Goal: Task Accomplishment & Management: Manage account settings

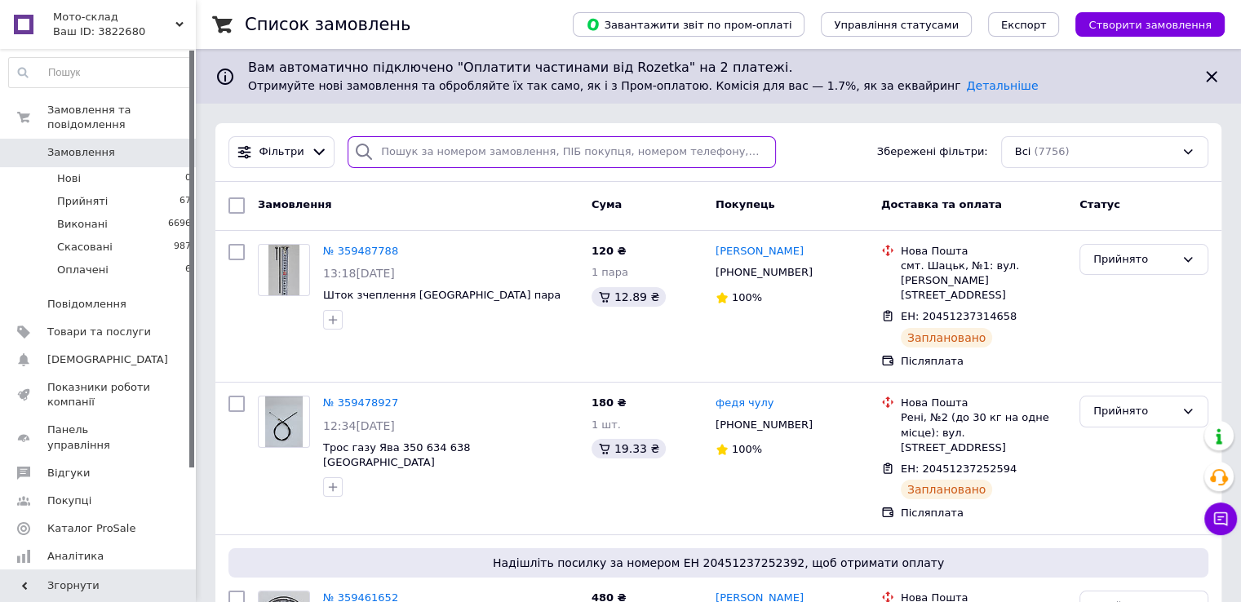
drag, startPoint x: 435, startPoint y: 148, endPoint x: 441, endPoint y: 137, distance: 12.5
click at [437, 148] on input "search" at bounding box center [562, 152] width 428 height 32
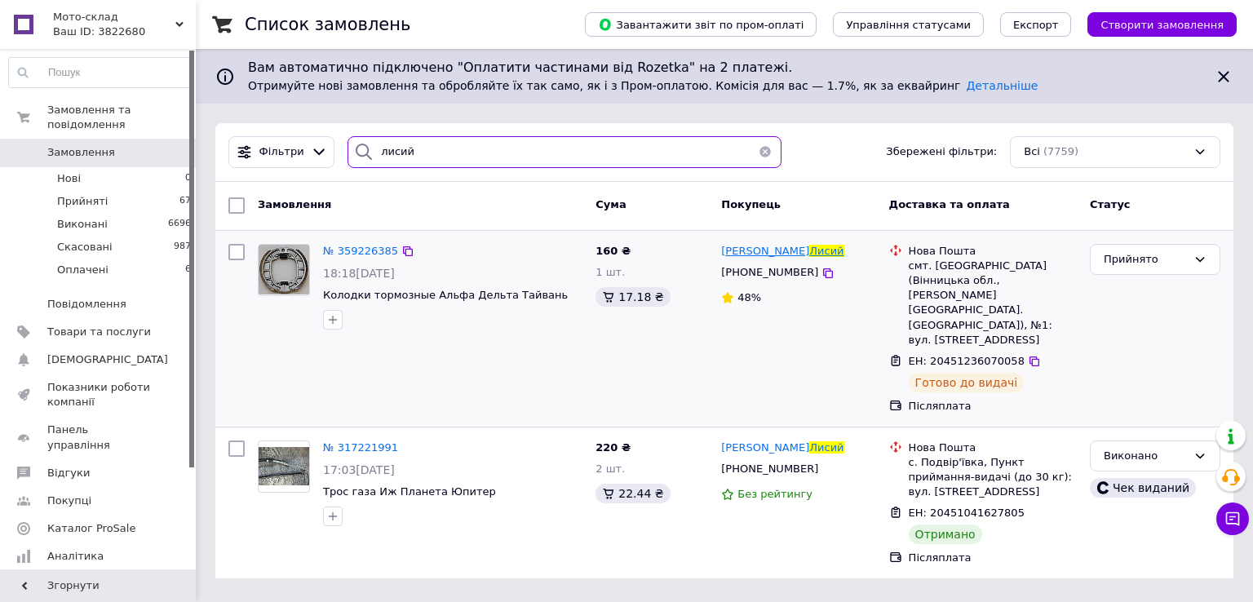
type input "лисий"
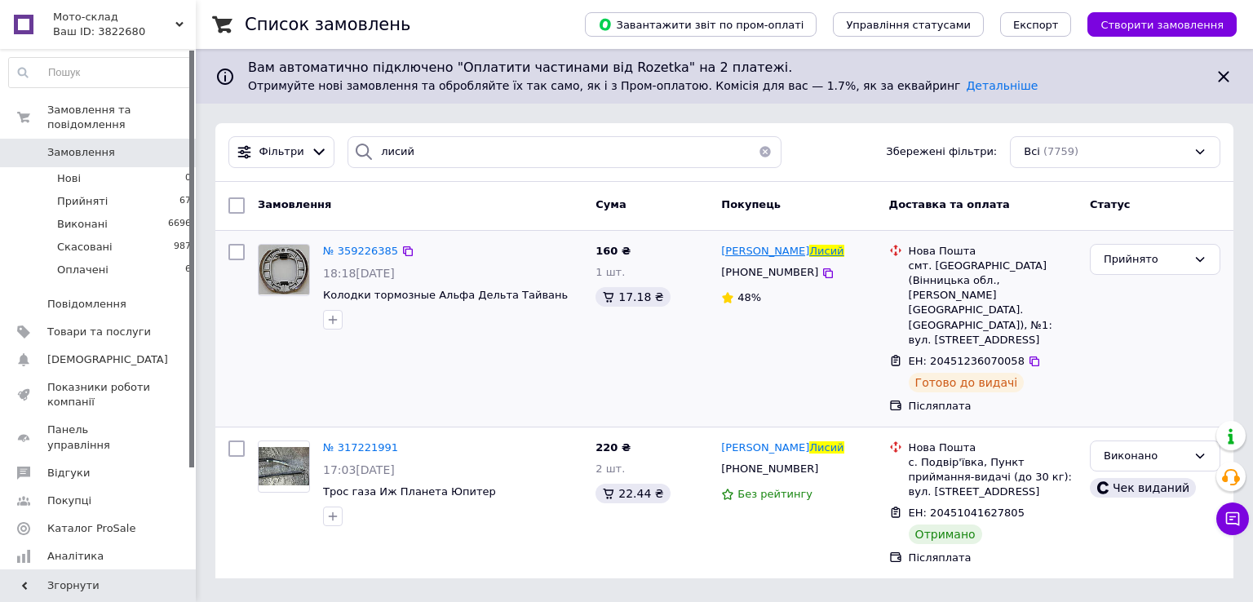
click at [810, 249] on span "Лисий" at bounding box center [827, 251] width 34 height 12
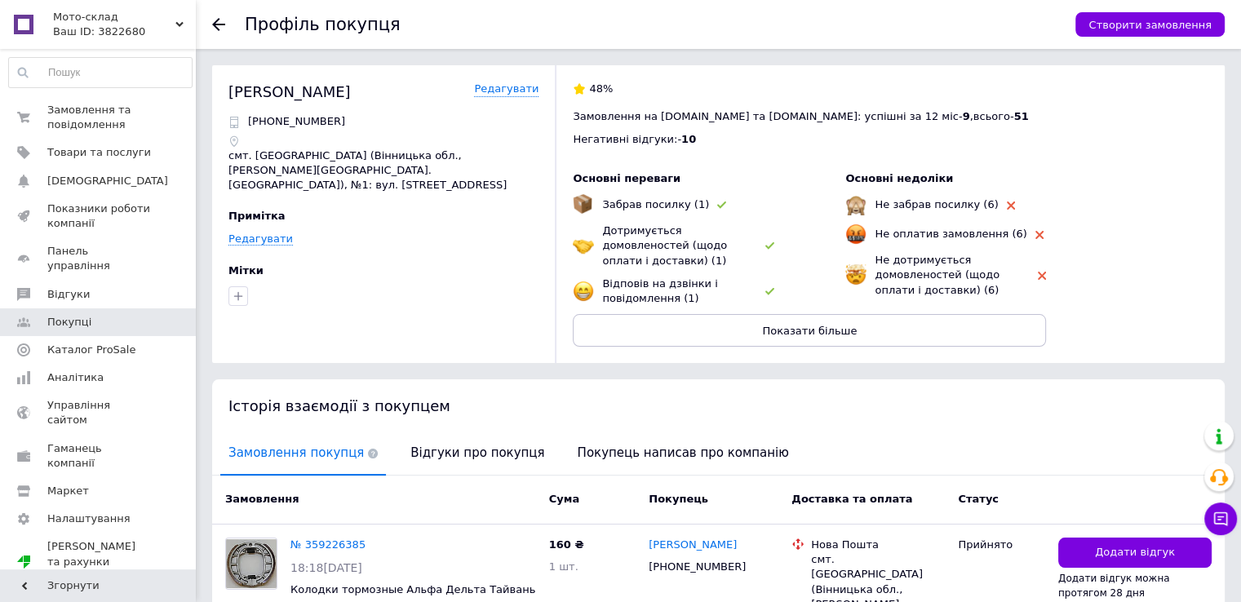
click at [869, 322] on button "Показати більше" at bounding box center [809, 330] width 473 height 33
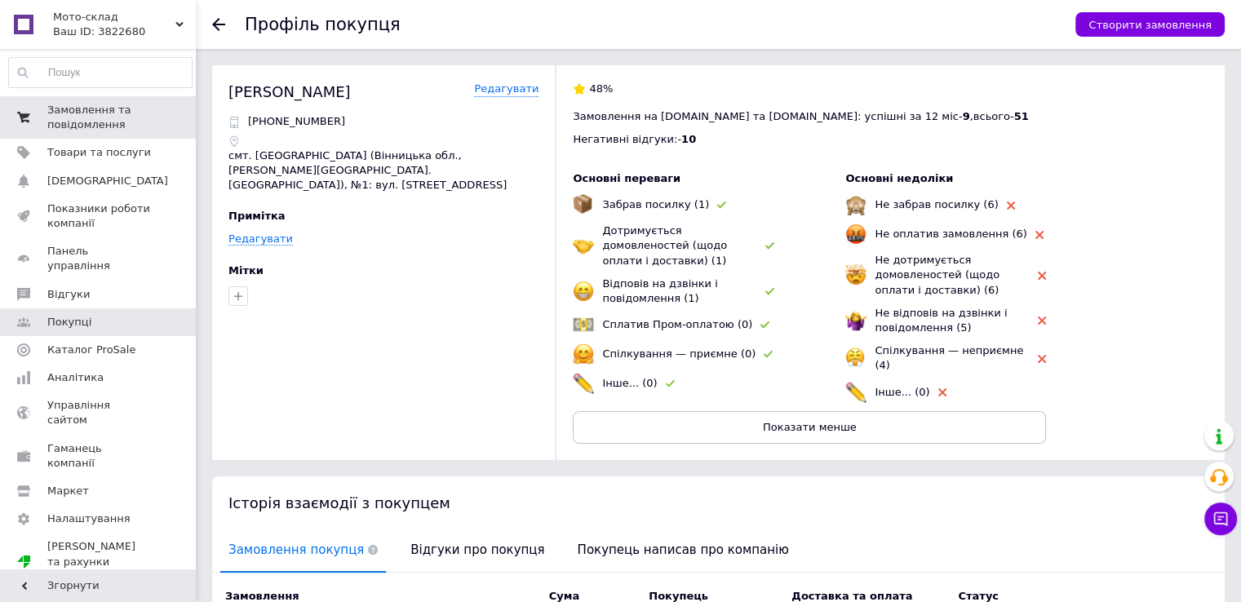
click at [69, 103] on span "Замовлення та повідомлення" at bounding box center [99, 117] width 104 height 29
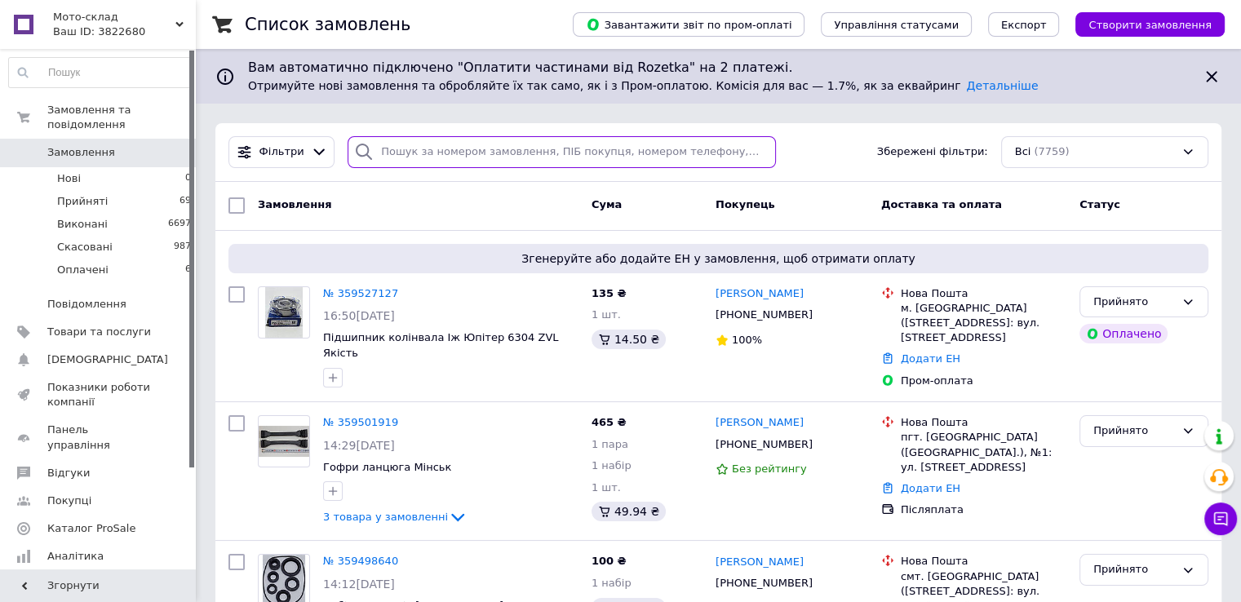
click at [454, 149] on input "search" at bounding box center [562, 152] width 428 height 32
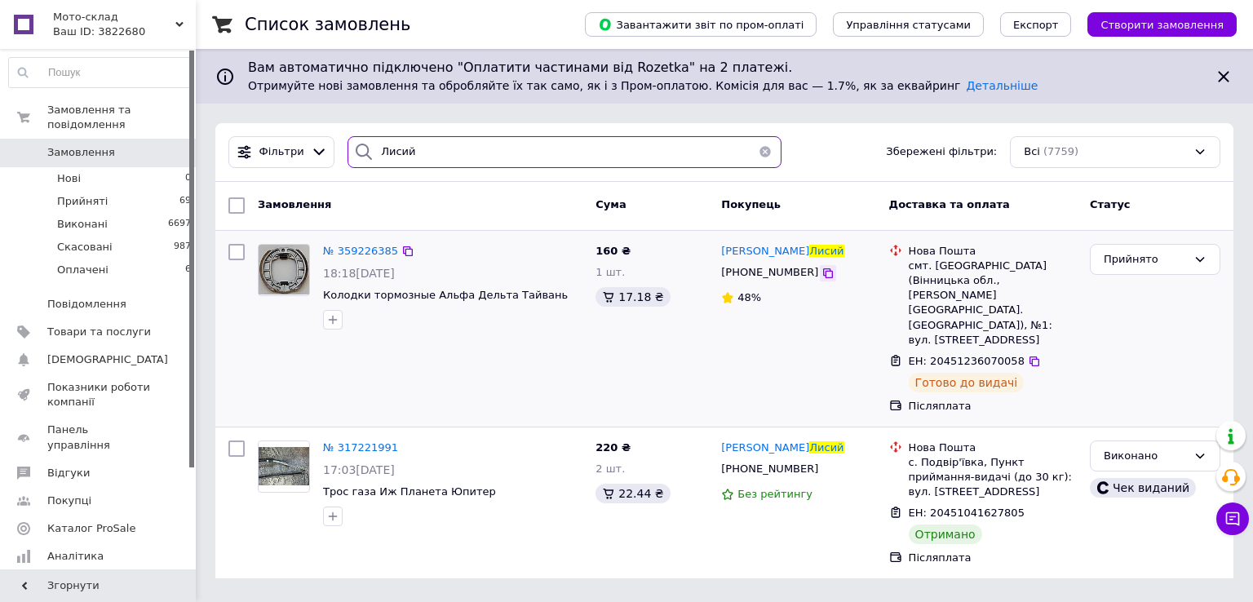
type input "Лисий"
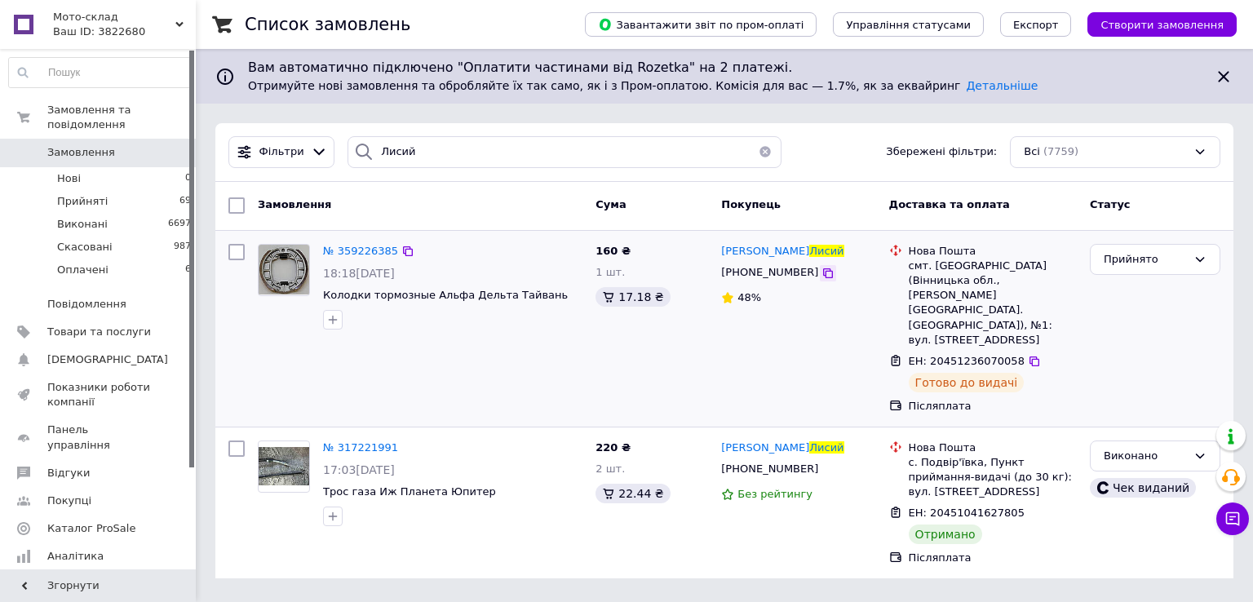
click at [822, 275] on icon at bounding box center [828, 273] width 13 height 13
drag, startPoint x: 907, startPoint y: 268, endPoint x: 956, endPoint y: 263, distance: 49.2
click at [956, 263] on div "Нова Пошта смт. [GEOGRAPHIC_DATA] (Вінницька обл., [PERSON_NAME][GEOGRAPHIC_DAT…" at bounding box center [993, 296] width 175 height 104
copy div "смт. [GEOGRAPHIC_DATA]"
click at [721, 342] on div "[PERSON_NAME] [PHONE_NUMBER] 48%" at bounding box center [798, 328] width 167 height 183
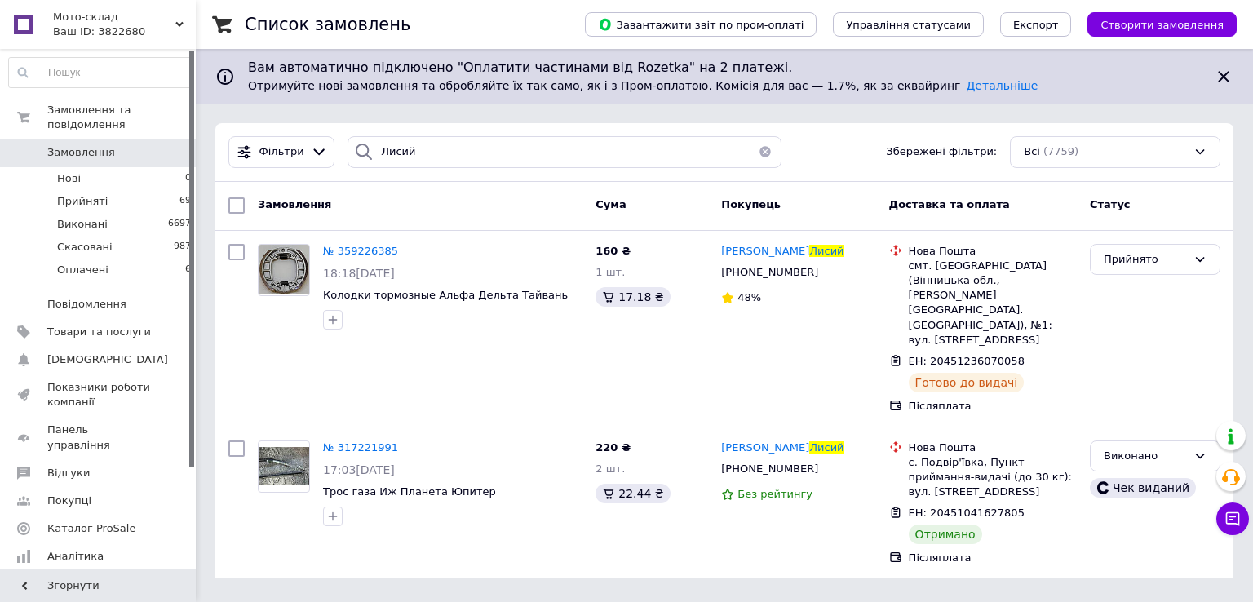
click at [101, 145] on span "Замовлення" at bounding box center [81, 152] width 68 height 15
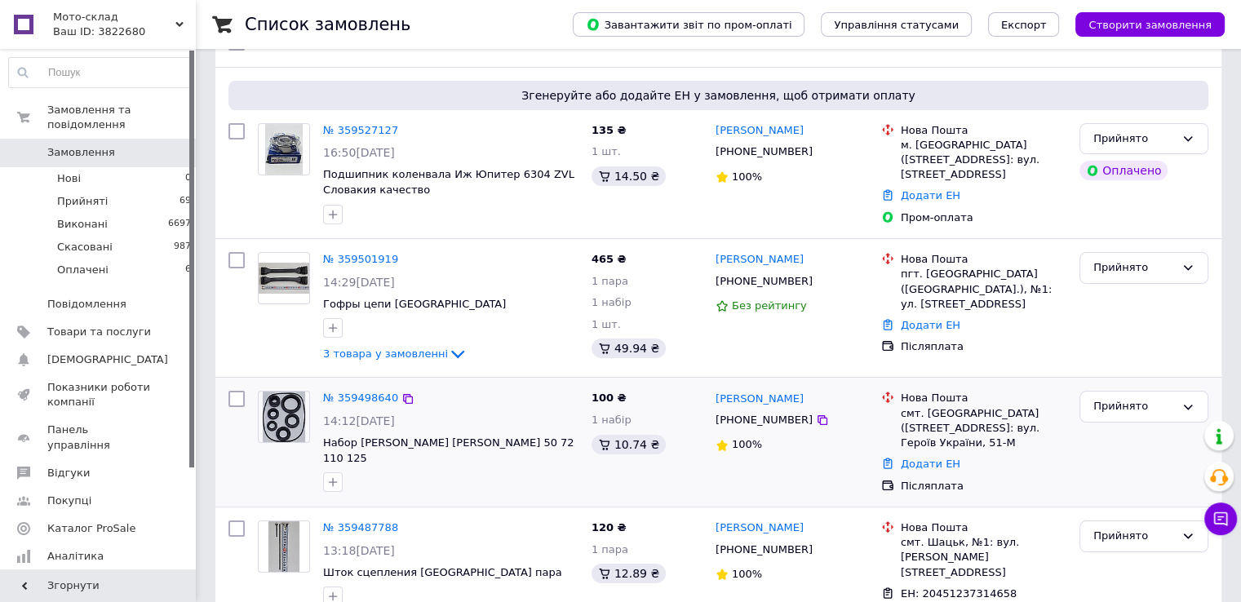
scroll to position [245, 0]
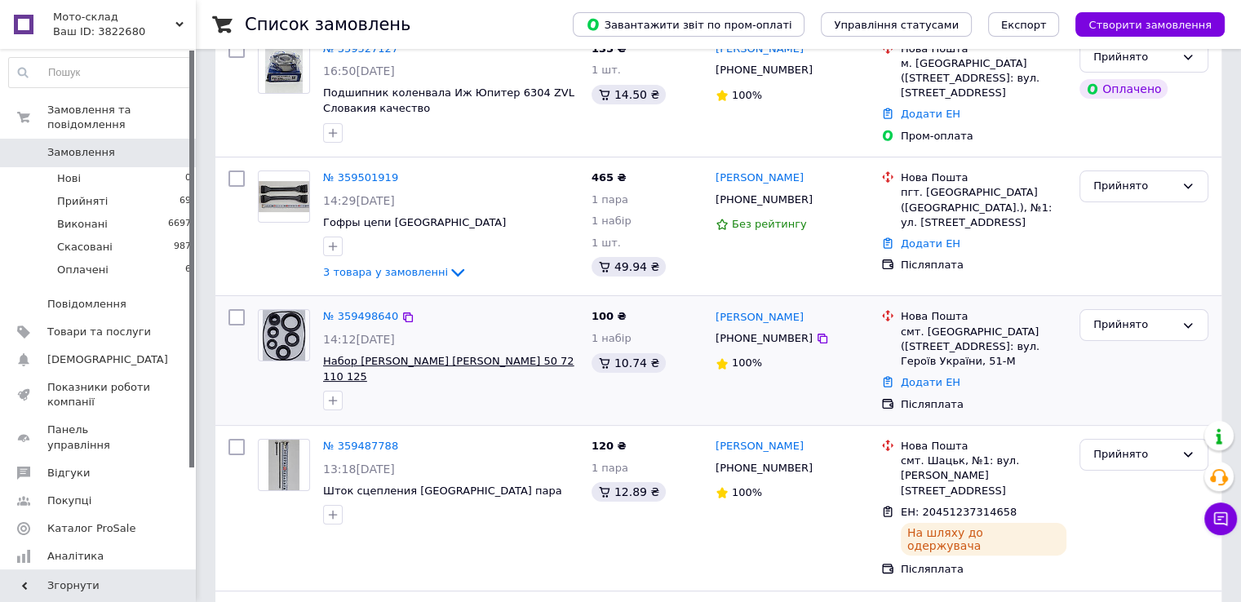
click at [323, 355] on div "№ 359498640 14:12[DATE] Набор [PERSON_NAME] Альфа Дельта 50 72 110 125" at bounding box center [451, 360] width 268 height 114
drag, startPoint x: 316, startPoint y: 357, endPoint x: 510, endPoint y: 391, distance: 197.2
click at [469, 361] on div "№ 359498640 14:12[DATE] Набор [PERSON_NAME] Альфа Дельта 50 72 110 125" at bounding box center [418, 360] width 334 height 114
click at [512, 392] on div at bounding box center [451, 401] width 262 height 26
drag, startPoint x: 318, startPoint y: 358, endPoint x: 550, endPoint y: 370, distance: 232.0
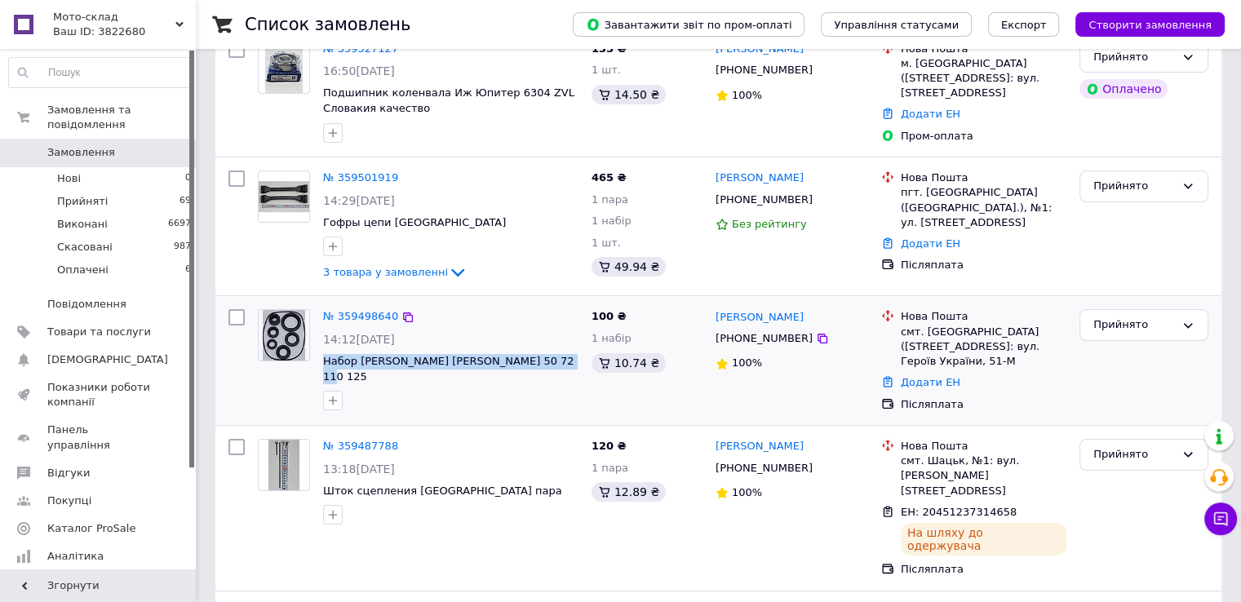
click at [552, 362] on div "№ 359498640 14:12[DATE] Набор [PERSON_NAME] Альфа Дельта 50 72 110 125" at bounding box center [451, 360] width 268 height 114
copy span "Набор [PERSON_NAME] [PERSON_NAME] 50 72 110 125"
click at [371, 314] on link "№ 359498640" at bounding box center [360, 316] width 75 height 12
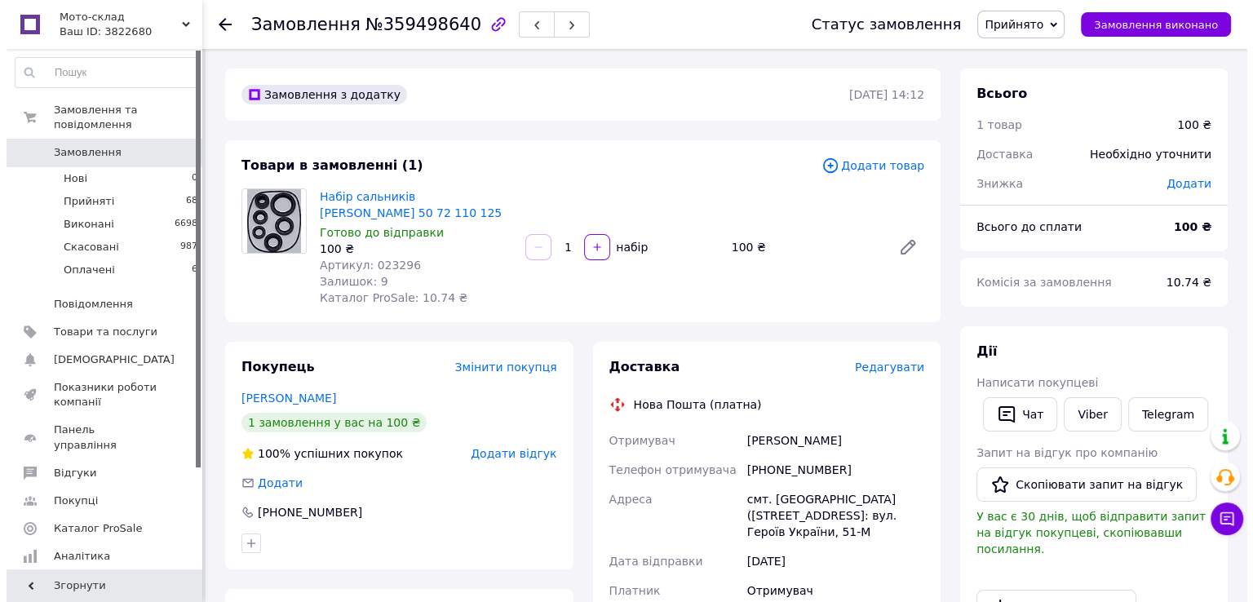
scroll to position [82, 0]
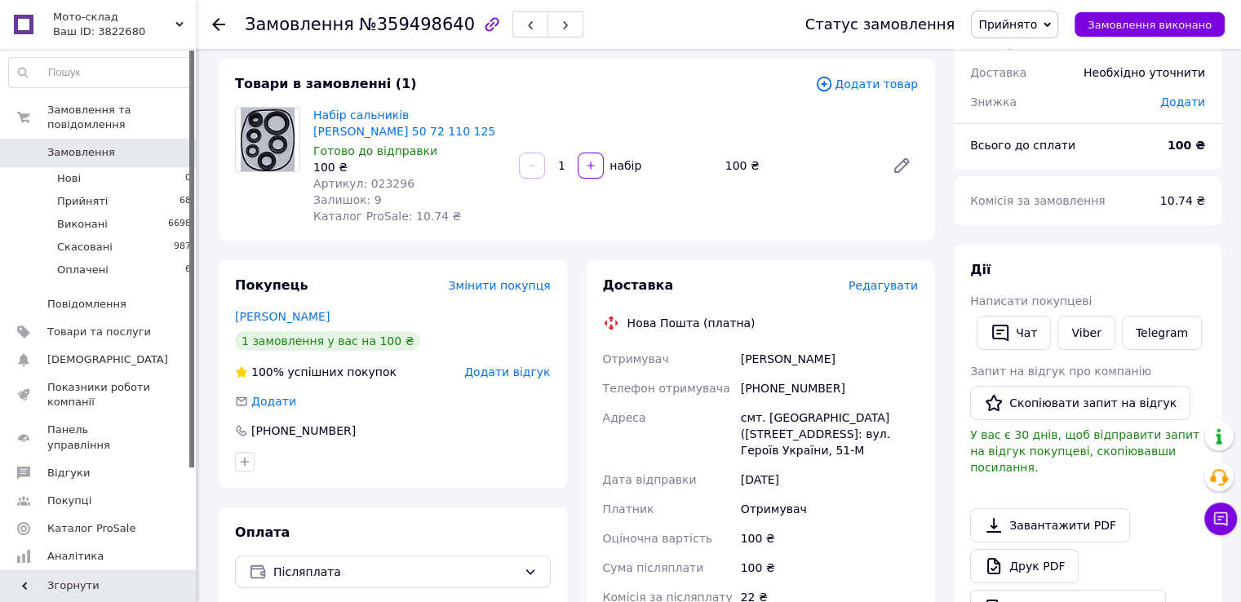
click at [879, 290] on span "Редагувати" at bounding box center [883, 285] width 69 height 13
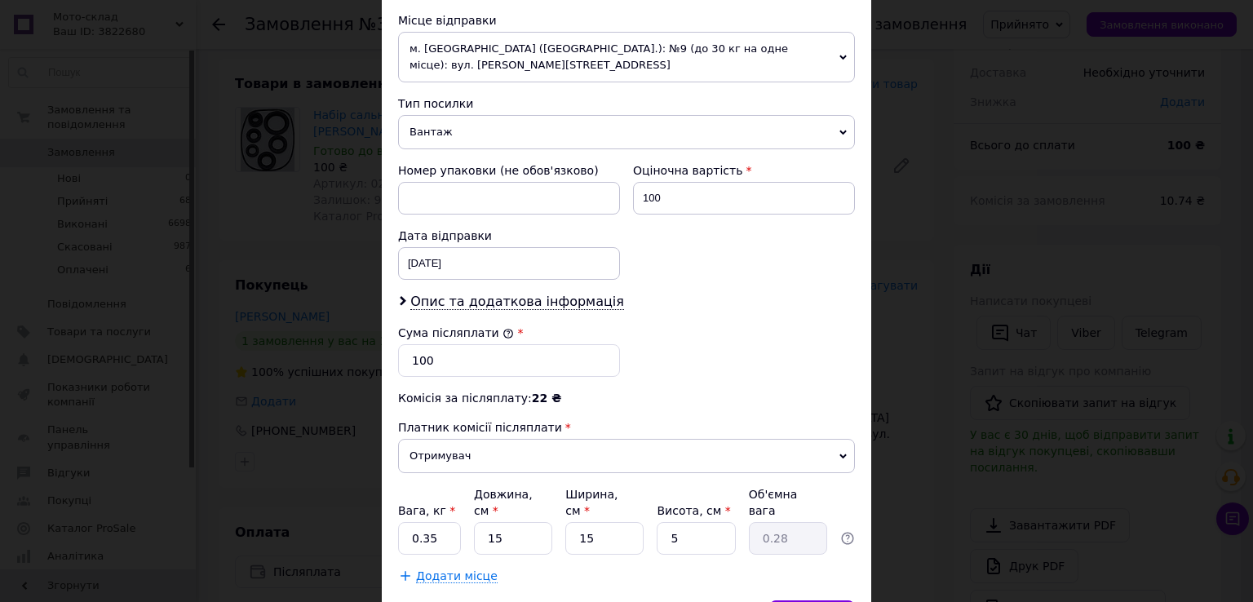
scroll to position [408, 0]
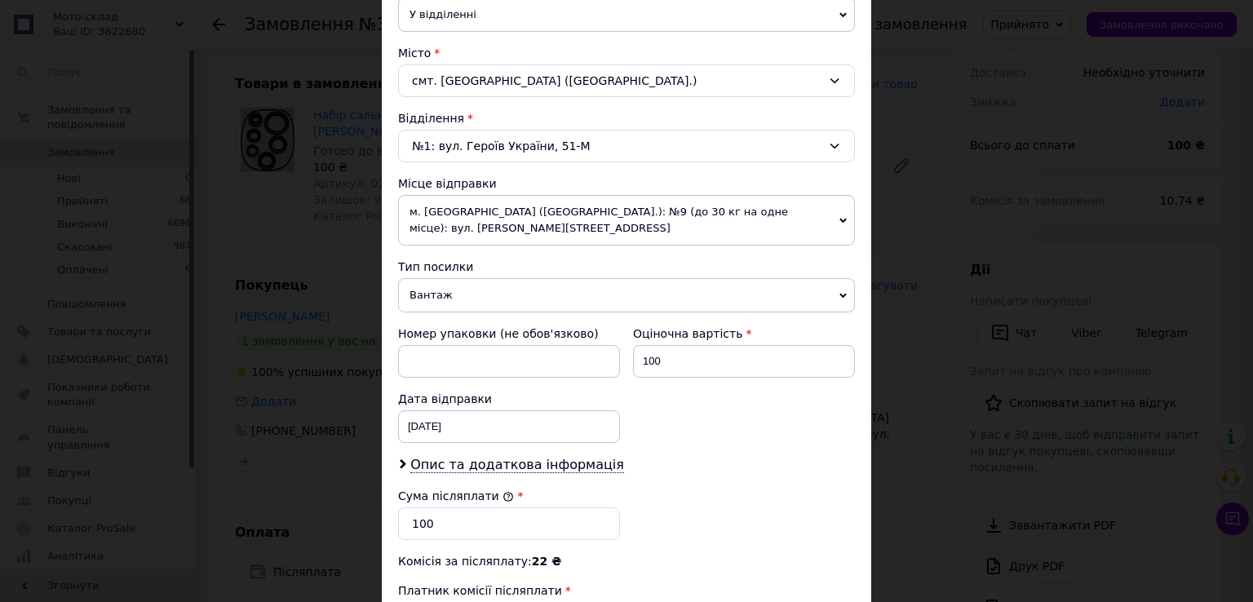
drag, startPoint x: 464, startPoint y: 276, endPoint x: 457, endPoint y: 299, distance: 24.5
click at [464, 278] on span "Вантаж" at bounding box center [626, 295] width 457 height 34
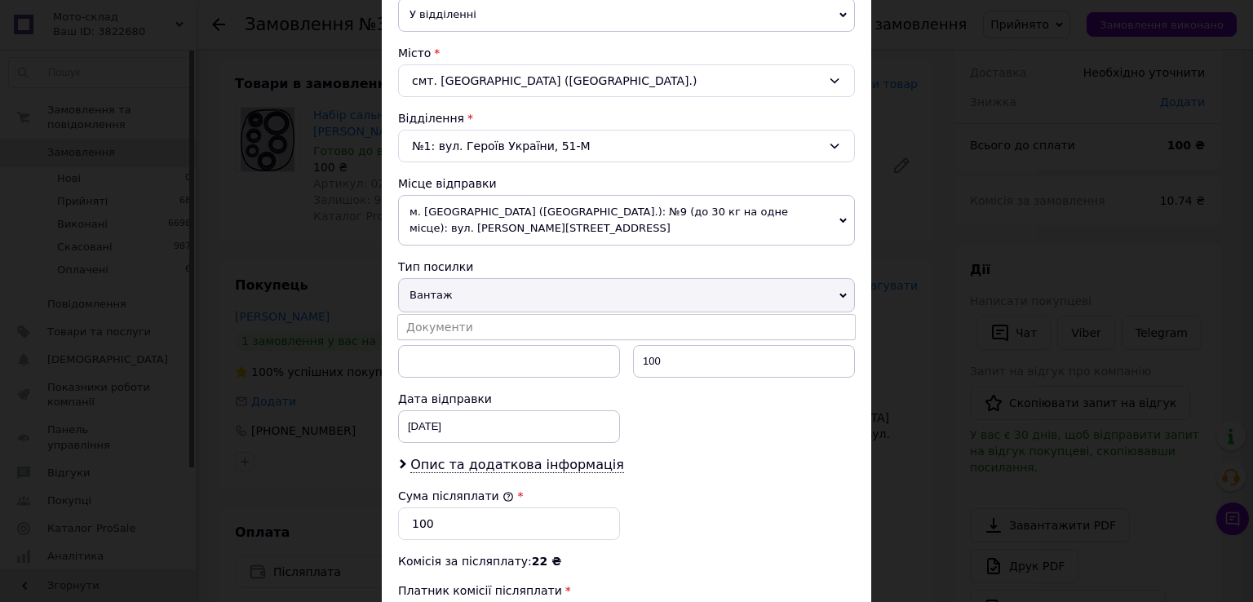
click at [455, 315] on li "Документи" at bounding box center [626, 327] width 457 height 24
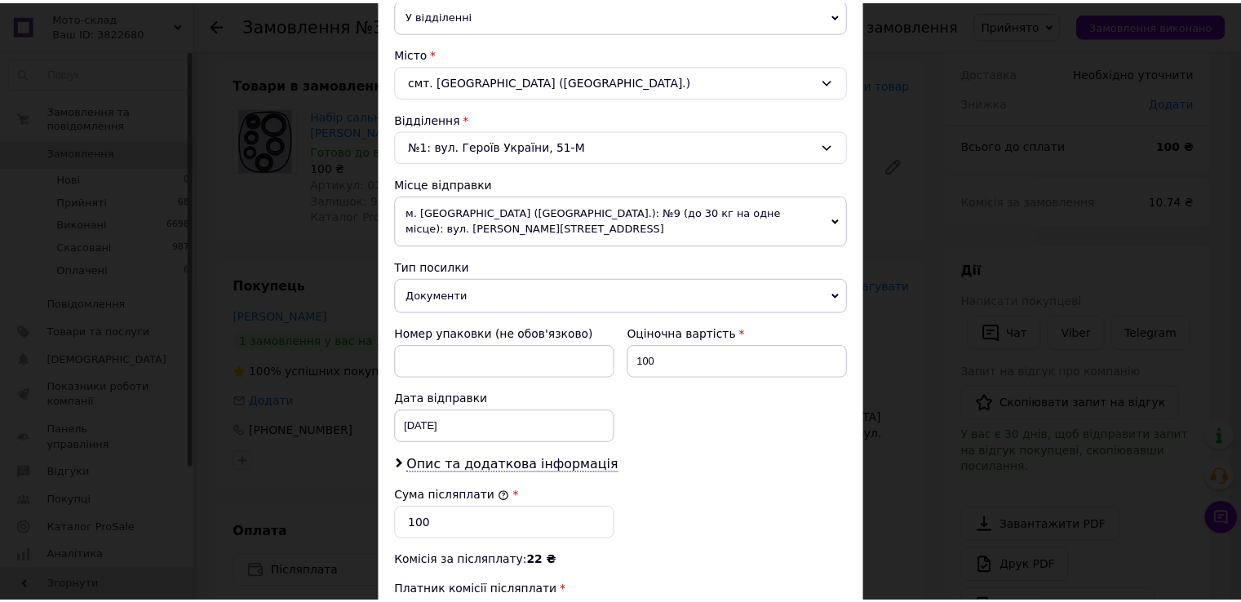
scroll to position [654, 0]
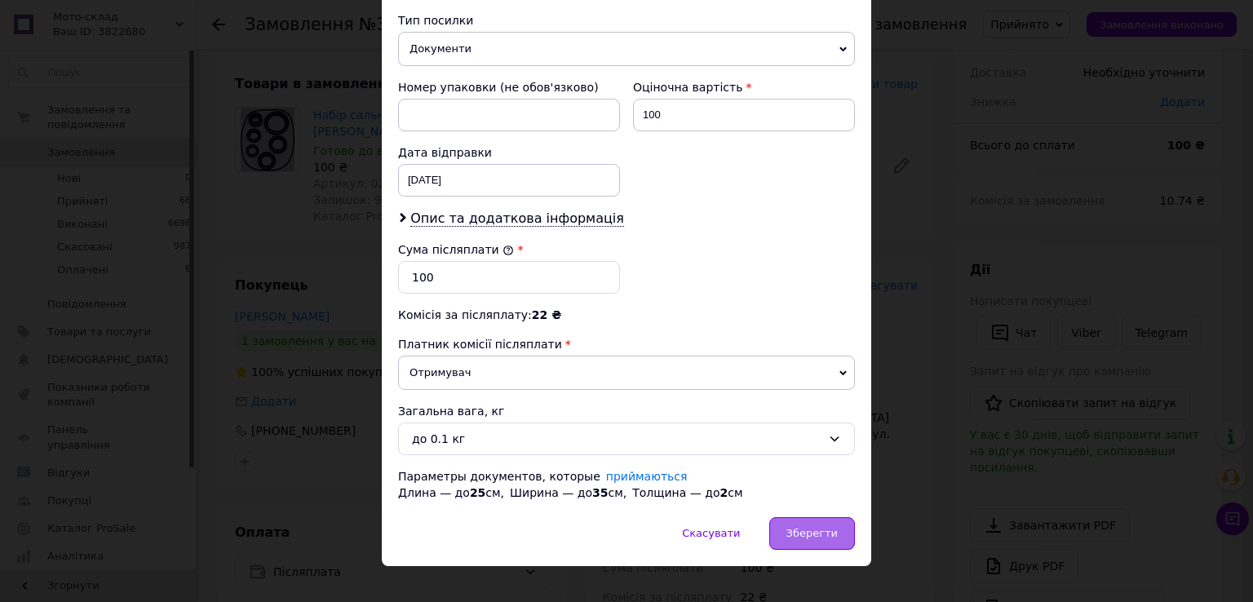
click at [843, 517] on div "Зберегти" at bounding box center [813, 533] width 86 height 33
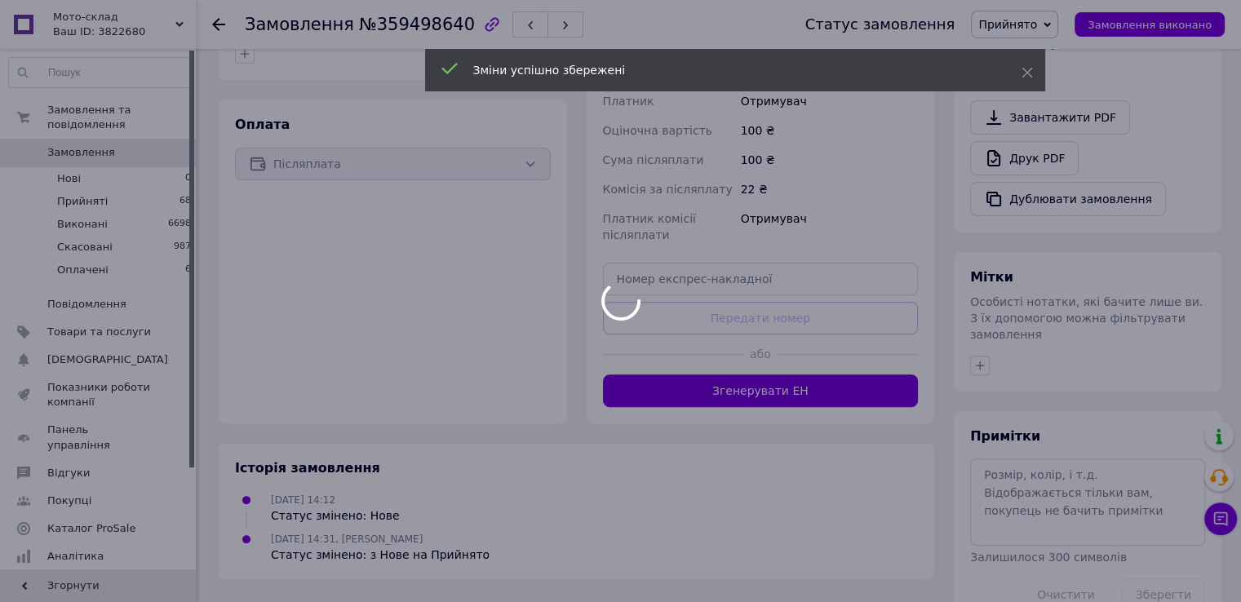
scroll to position [516, 0]
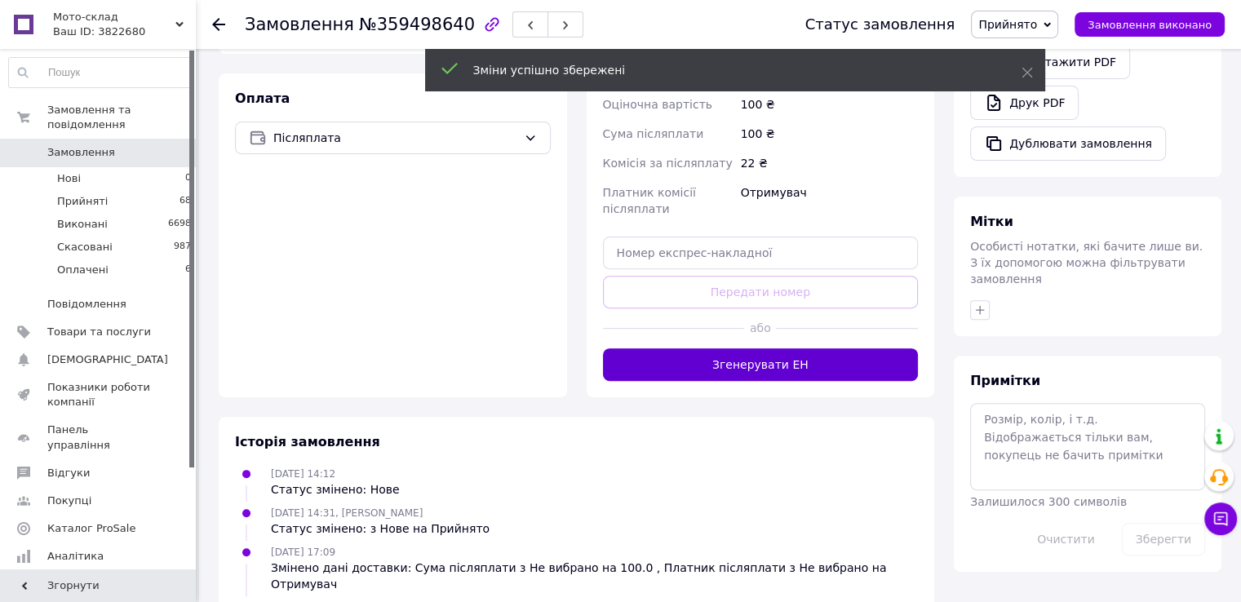
click at [751, 364] on button "Згенерувати ЕН" at bounding box center [761, 364] width 316 height 33
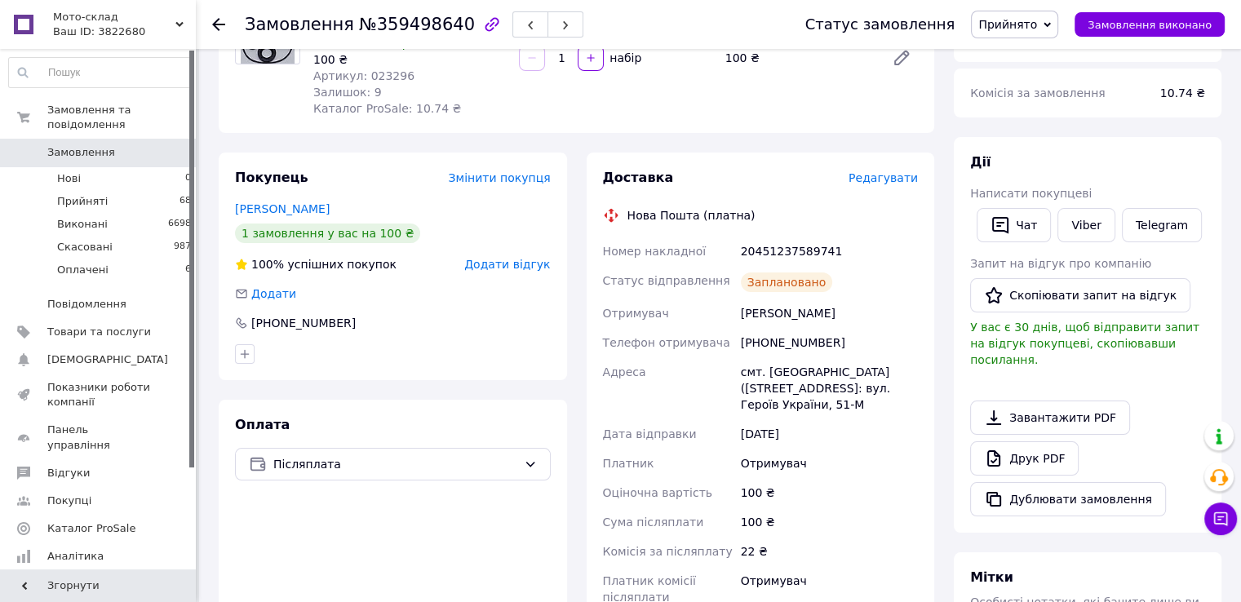
scroll to position [0, 0]
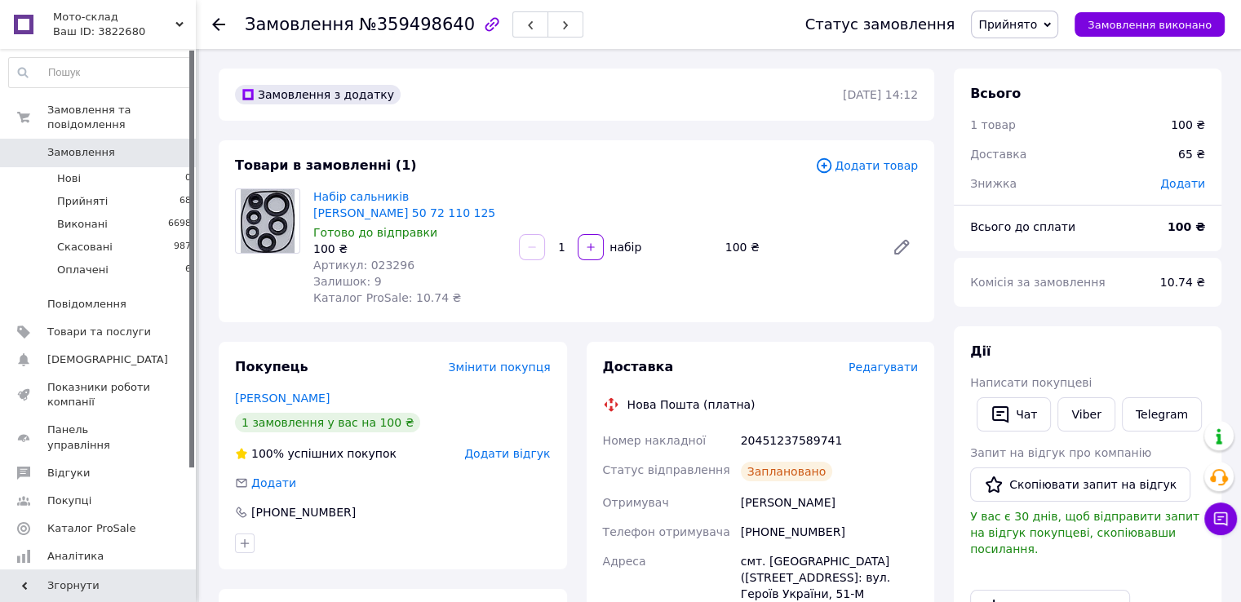
click at [227, 29] on div at bounding box center [228, 24] width 33 height 49
click at [224, 22] on icon at bounding box center [218, 24] width 13 height 13
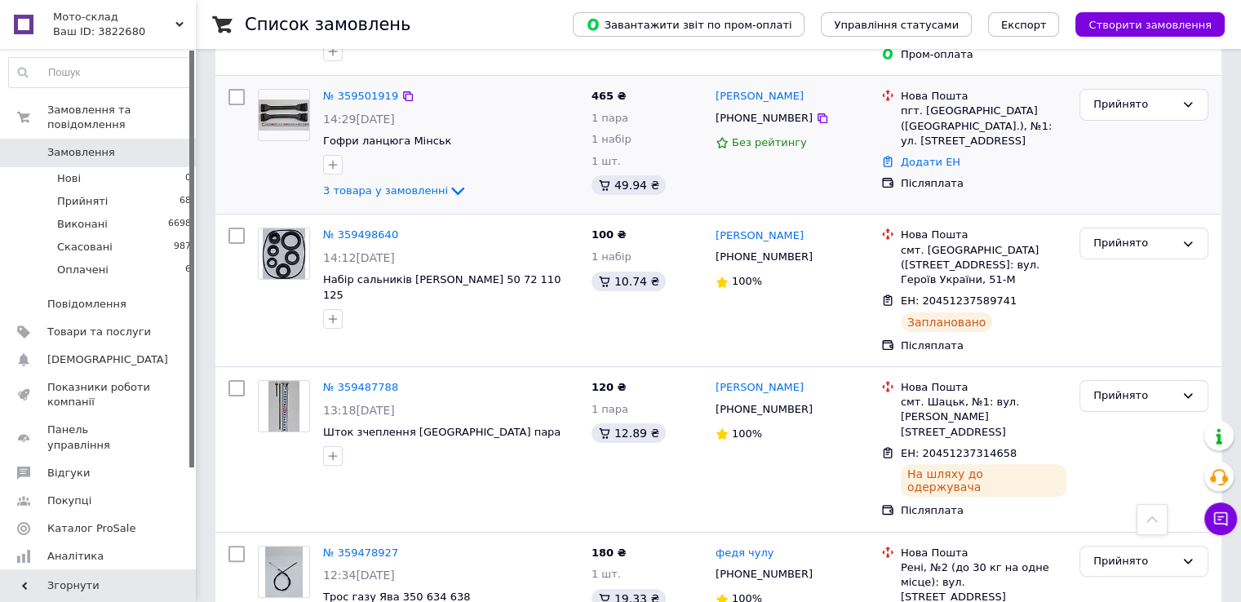
scroll to position [245, 0]
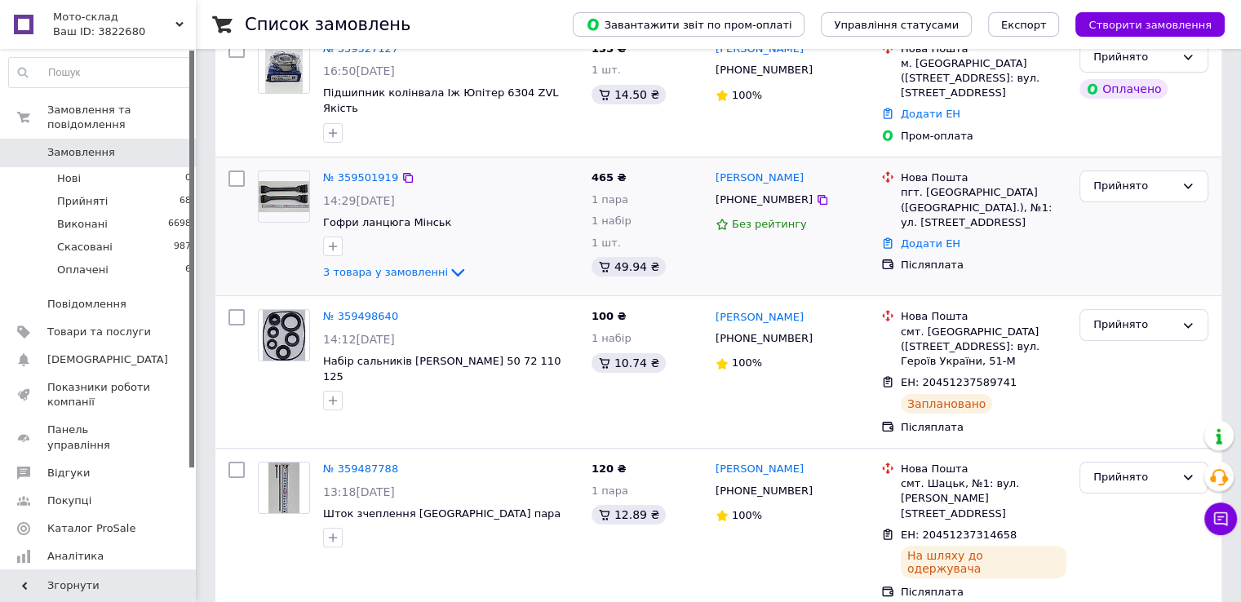
drag, startPoint x: 440, startPoint y: 258, endPoint x: 375, endPoint y: 193, distance: 91.7
click at [451, 269] on icon at bounding box center [457, 273] width 13 height 8
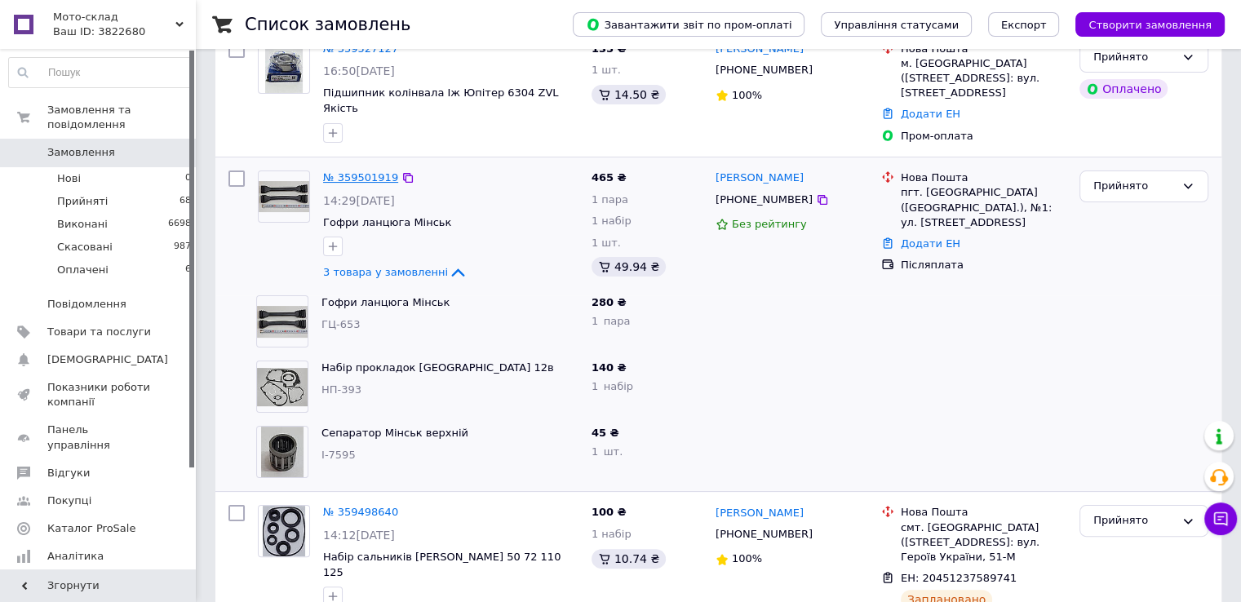
click at [350, 171] on link "№ 359501919" at bounding box center [360, 177] width 75 height 12
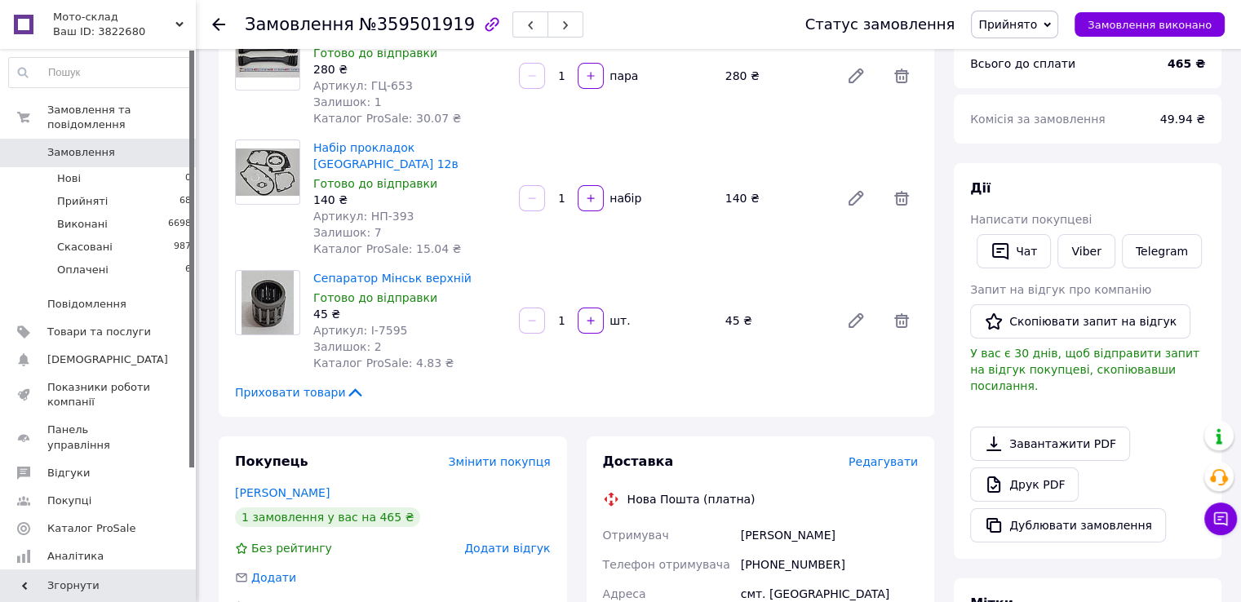
scroll to position [82, 0]
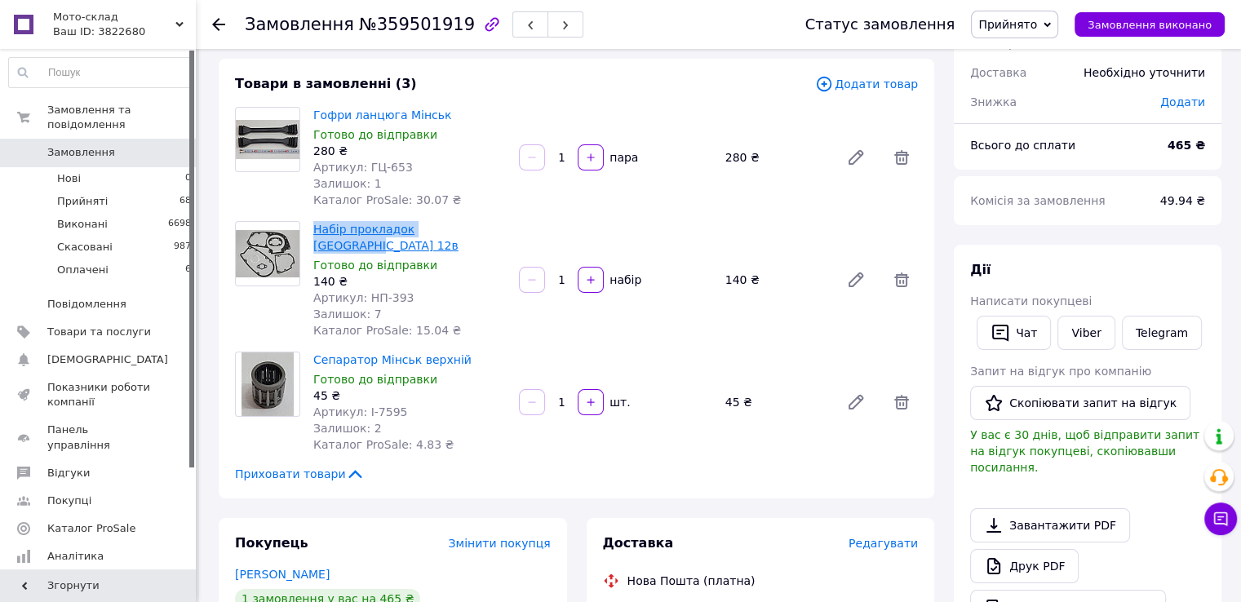
drag, startPoint x: 473, startPoint y: 233, endPoint x: 313, endPoint y: 227, distance: 160.0
click at [313, 227] on span "Набір прокладок [GEOGRAPHIC_DATA] 12в" at bounding box center [409, 237] width 193 height 33
copy link "Набір прокладок [GEOGRAPHIC_DATA] 12в"
drag, startPoint x: 477, startPoint y: 343, endPoint x: 313, endPoint y: 348, distance: 164.9
click at [313, 348] on div "Сепаратор Мінськ верхній Готово до відправки 45 ₴ Артикул: І-7595 Залишок: 2 Ка…" at bounding box center [410, 402] width 206 height 108
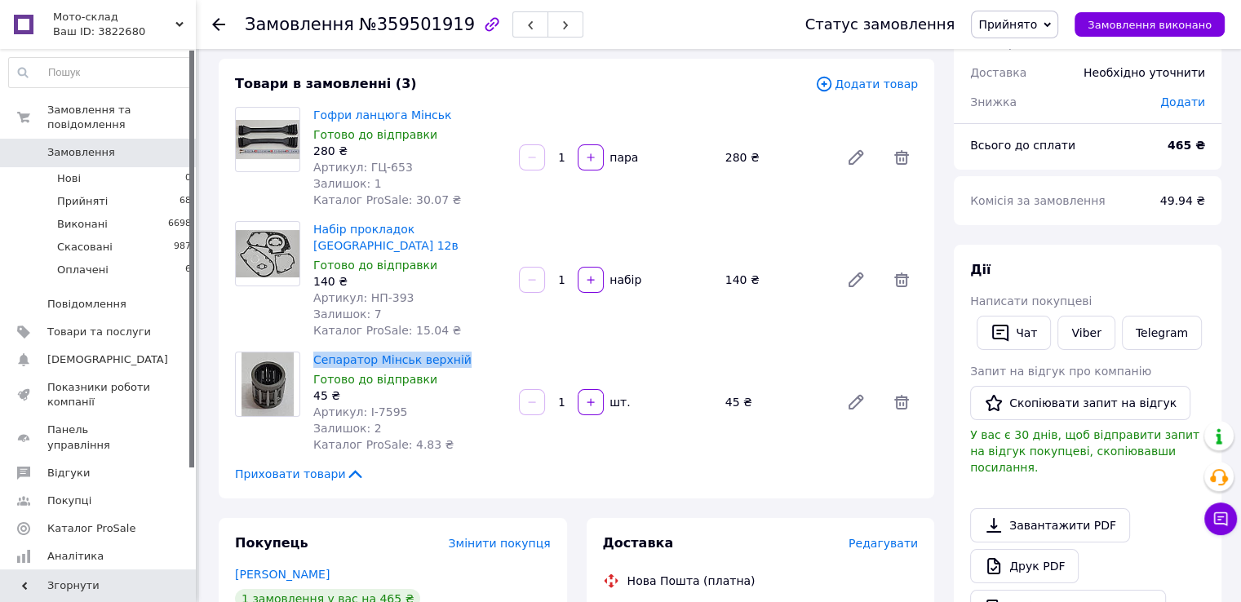
copy link "Сепаратор Мінськ верхній"
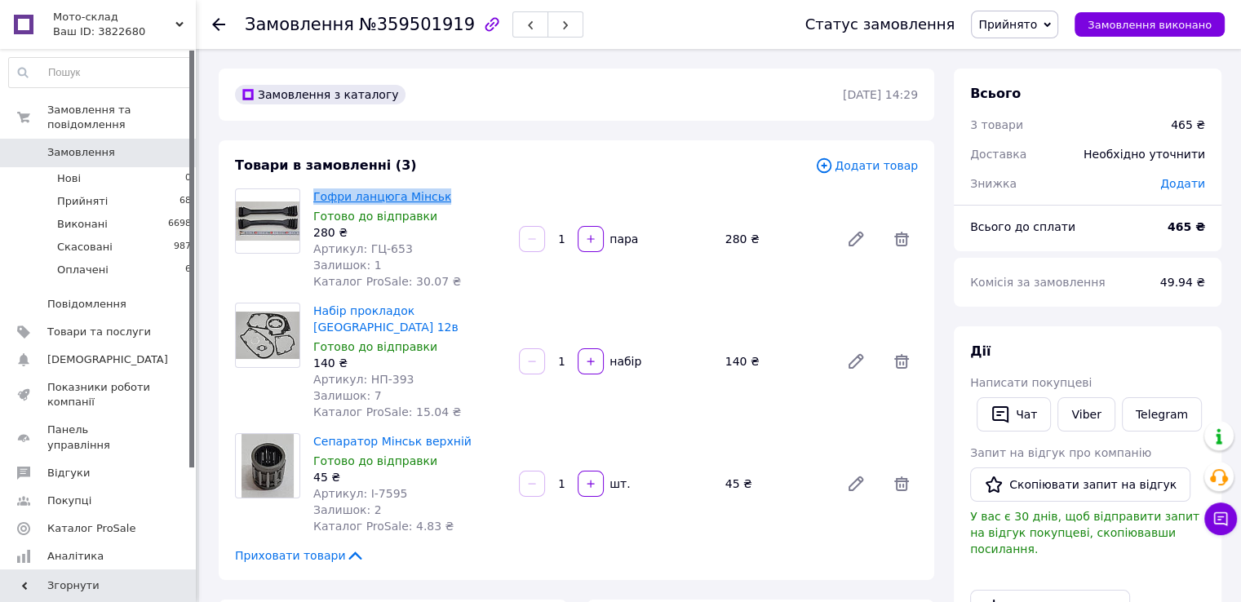
drag, startPoint x: 452, startPoint y: 195, endPoint x: 315, endPoint y: 197, distance: 137.1
click at [313, 194] on span "Гофри ланцюга Мінськ" at bounding box center [409, 197] width 193 height 16
copy link "Гофри ланцюга Мінськ"
click at [219, 25] on icon at bounding box center [218, 24] width 13 height 13
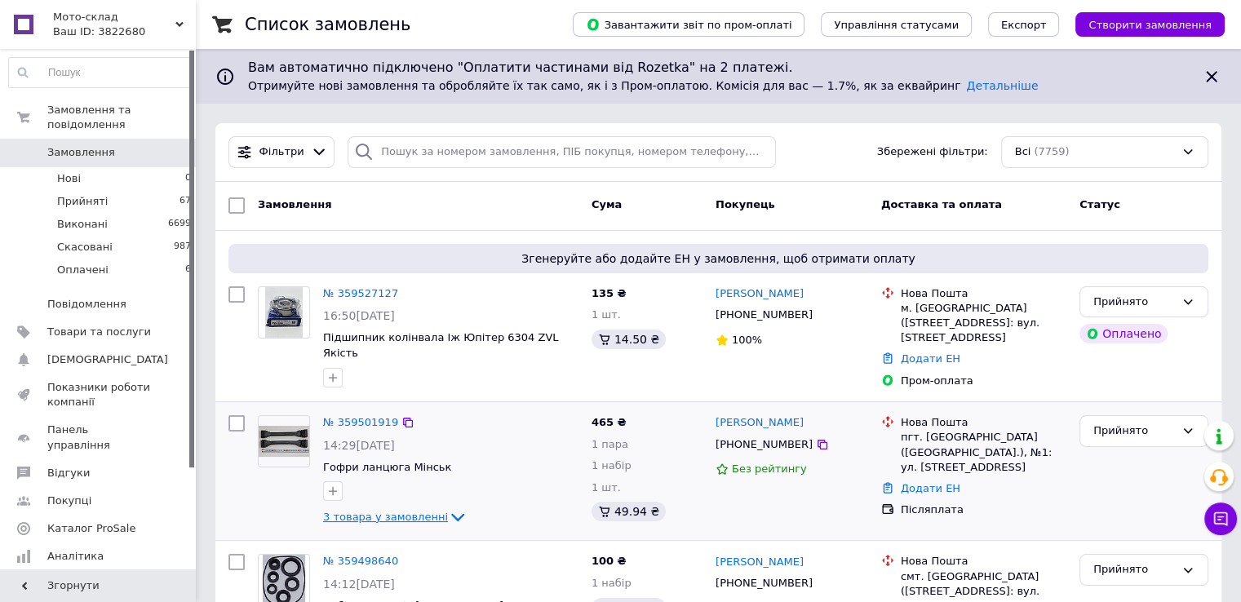
scroll to position [163, 0]
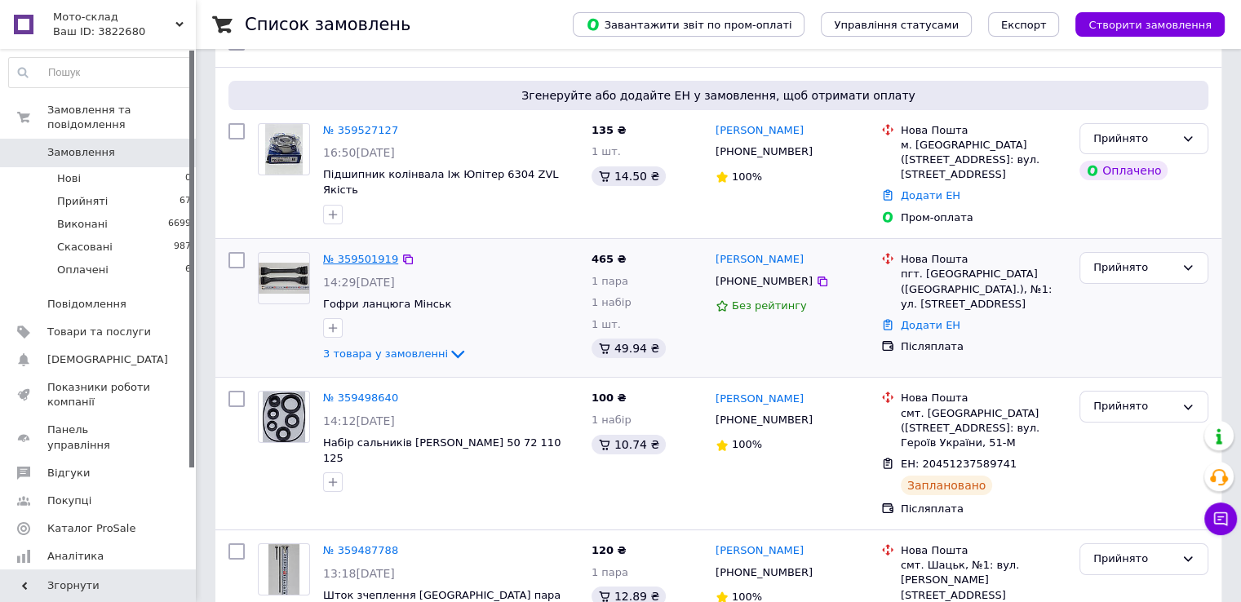
click at [339, 253] on link "№ 359501919" at bounding box center [360, 259] width 75 height 12
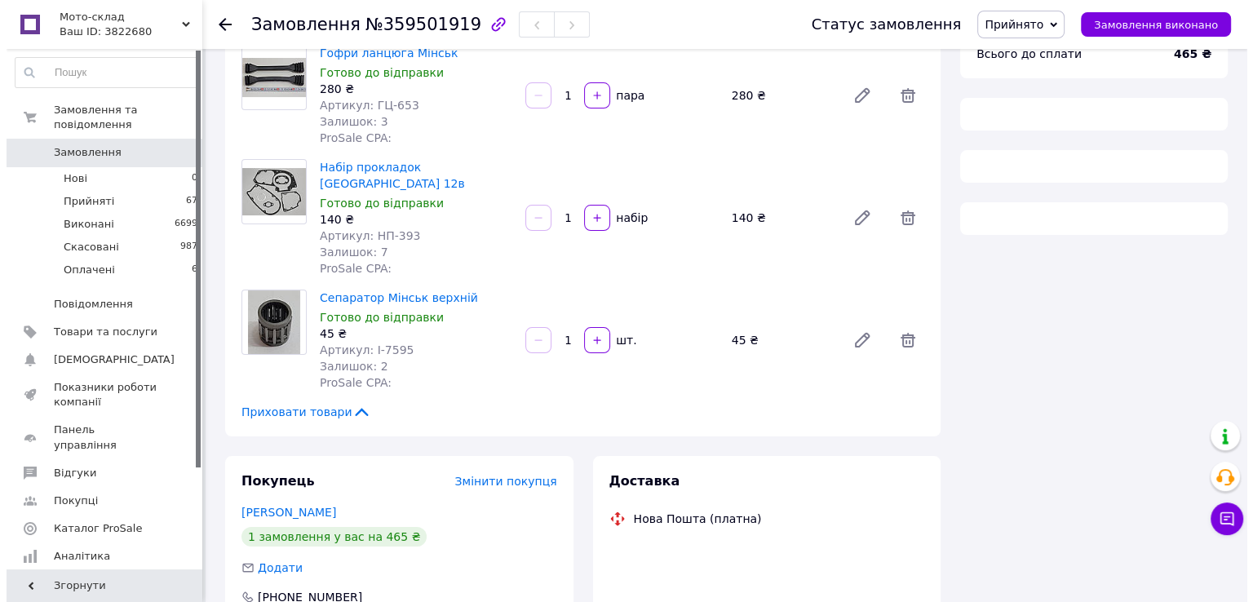
scroll to position [163, 0]
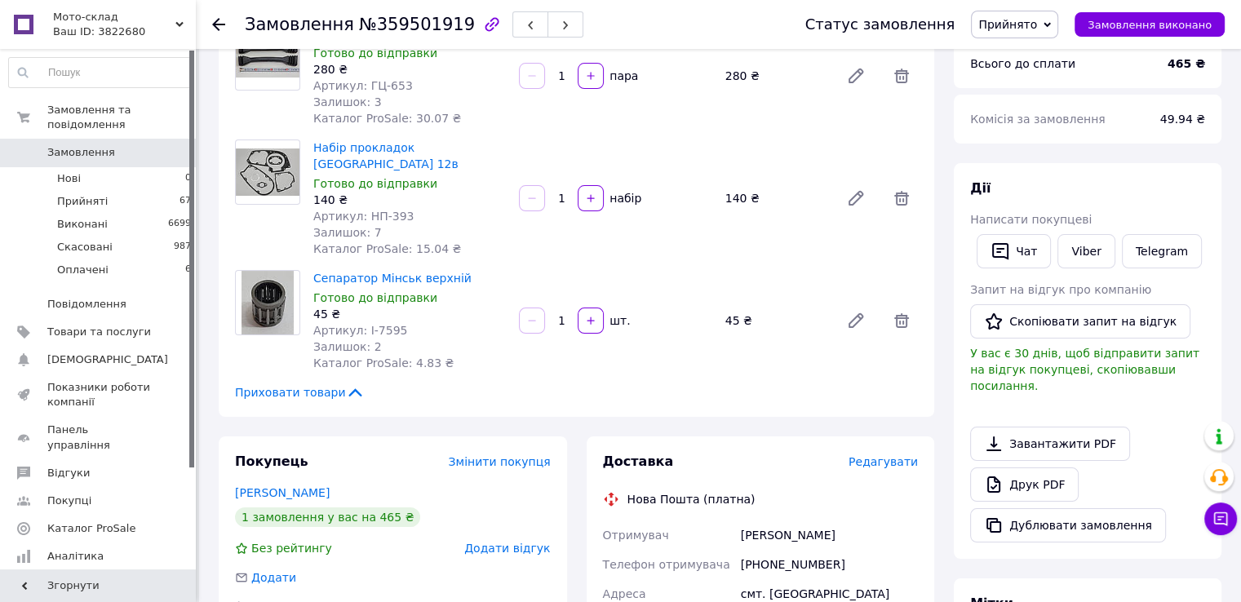
click at [894, 455] on span "Редагувати" at bounding box center [883, 461] width 69 height 13
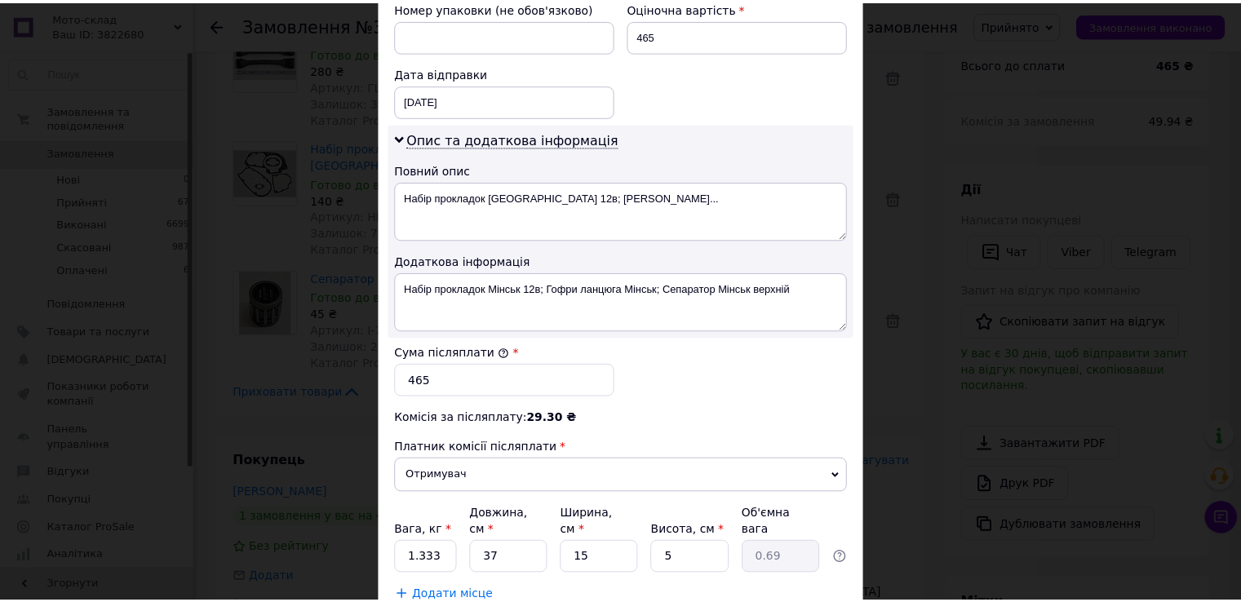
scroll to position [816, 0]
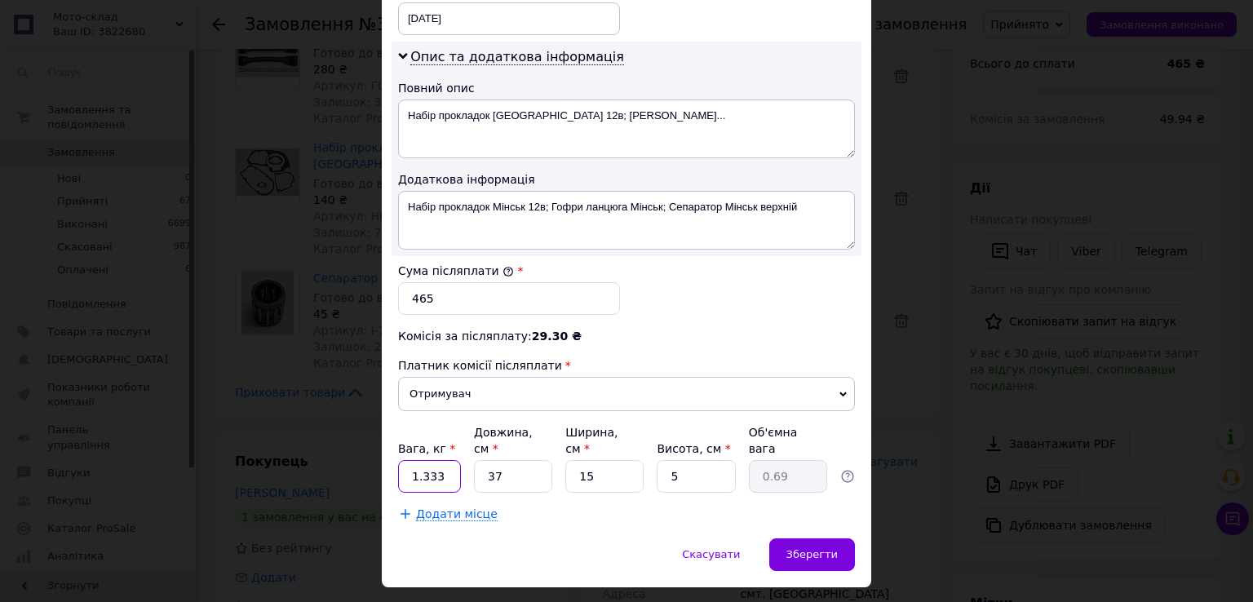
drag, startPoint x: 446, startPoint y: 436, endPoint x: 410, endPoint y: 438, distance: 36.0
click at [410, 460] on input "1.333" at bounding box center [429, 476] width 63 height 33
type input "0.740"
type input "3"
type input "0.1"
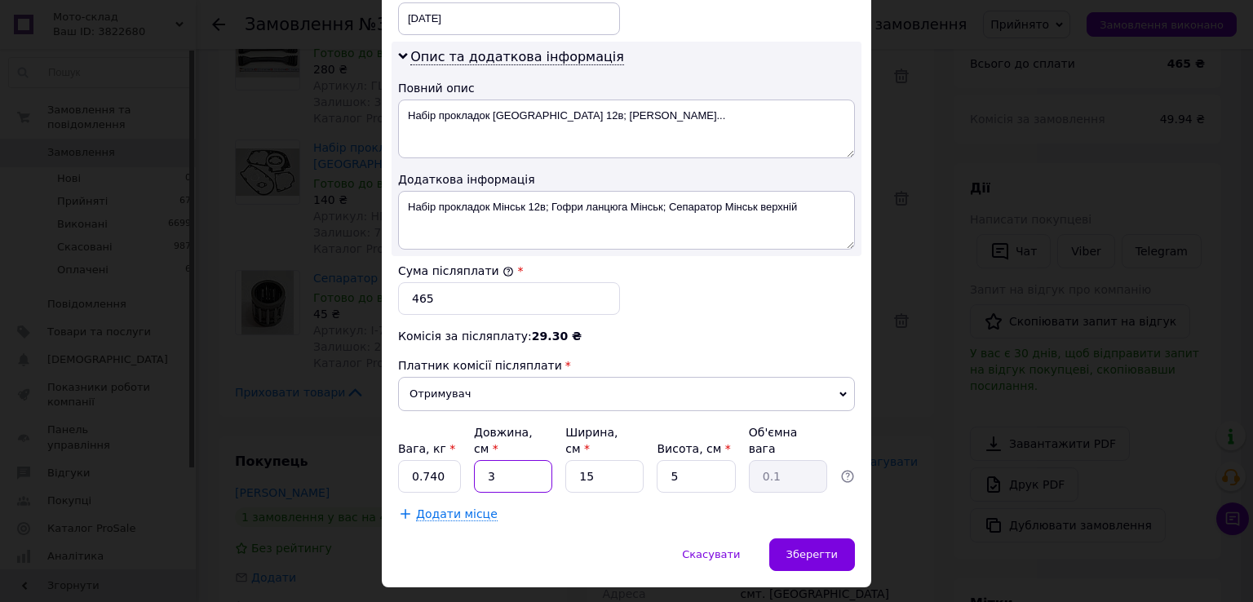
type input "34"
type input "0.64"
type input "34"
type input "2"
type input "0.1"
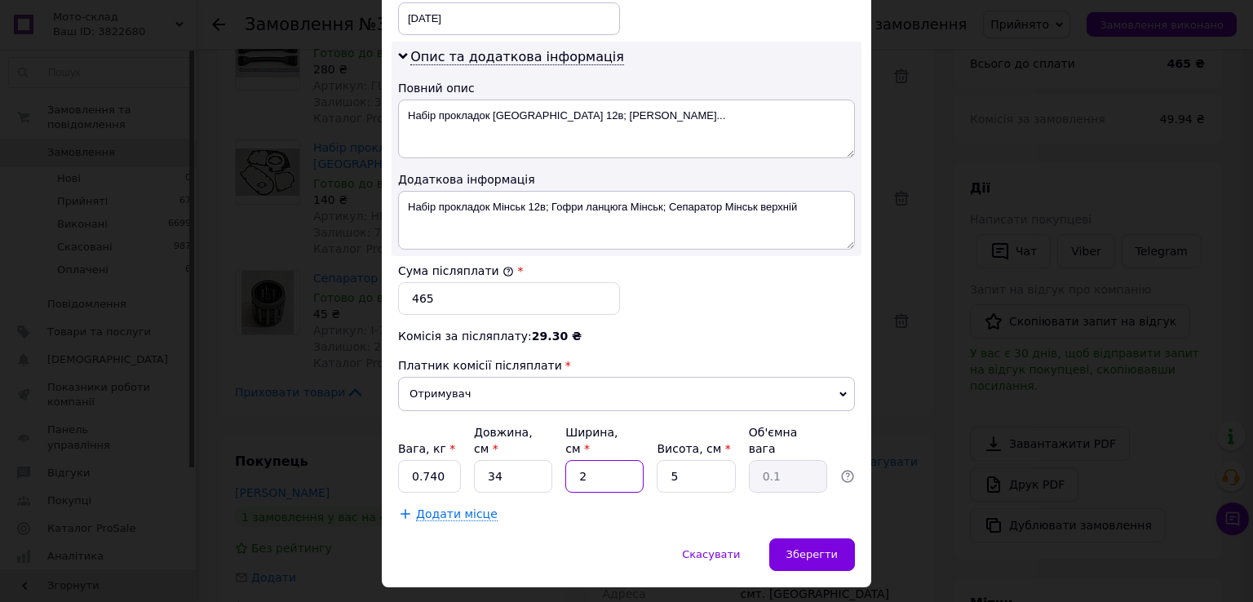
type input "24"
type input "1.02"
type input "24"
type input "9"
type input "1.84"
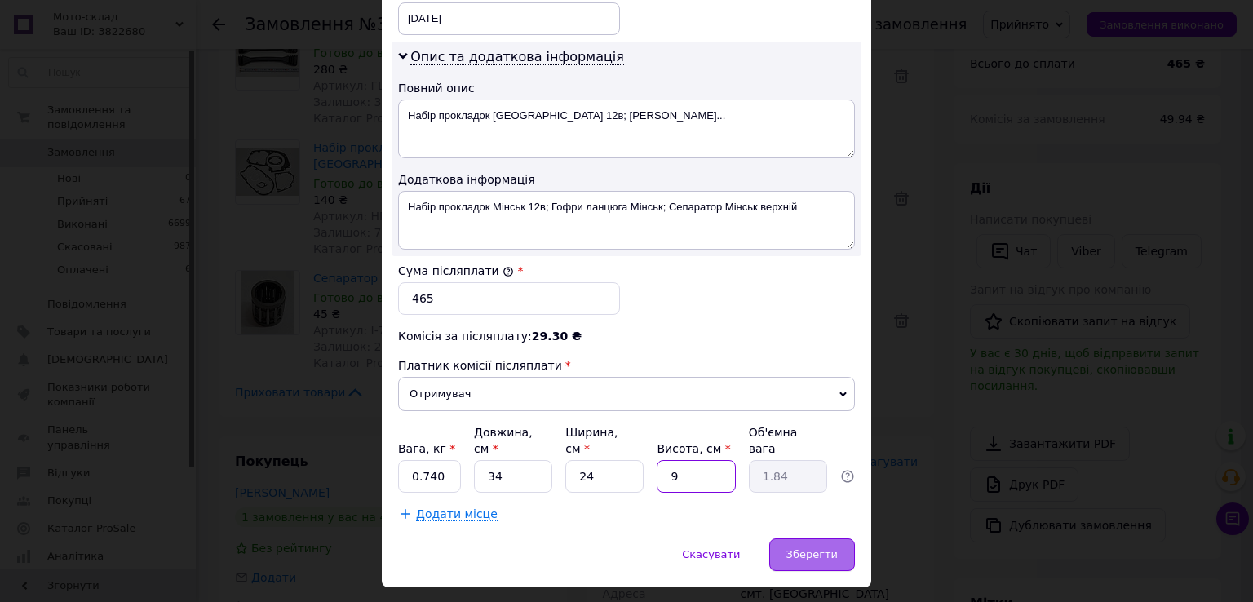
type input "9"
click at [816, 539] on div "Зберегти" at bounding box center [813, 555] width 86 height 33
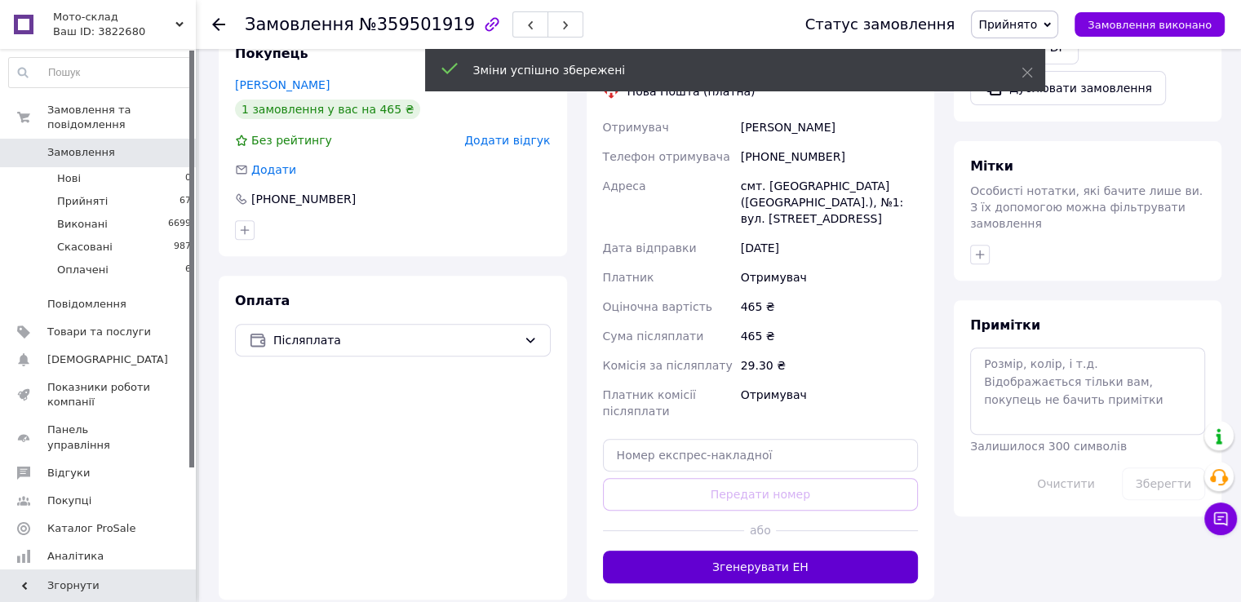
scroll to position [653, 0]
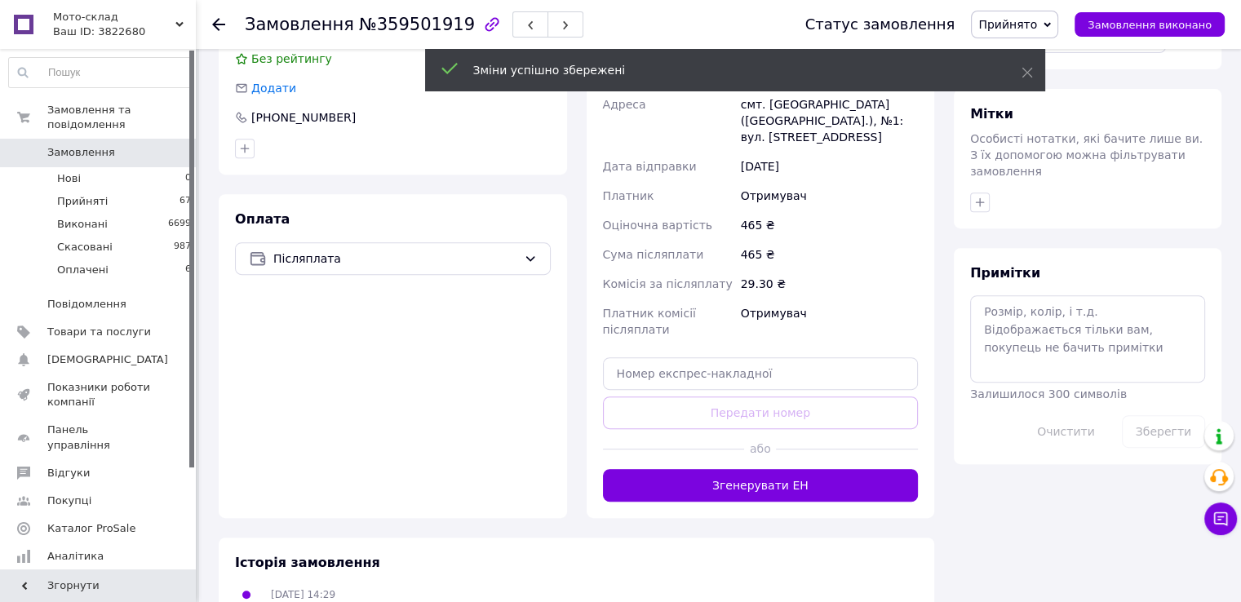
click at [706, 469] on button "Згенерувати ЕН" at bounding box center [761, 485] width 316 height 33
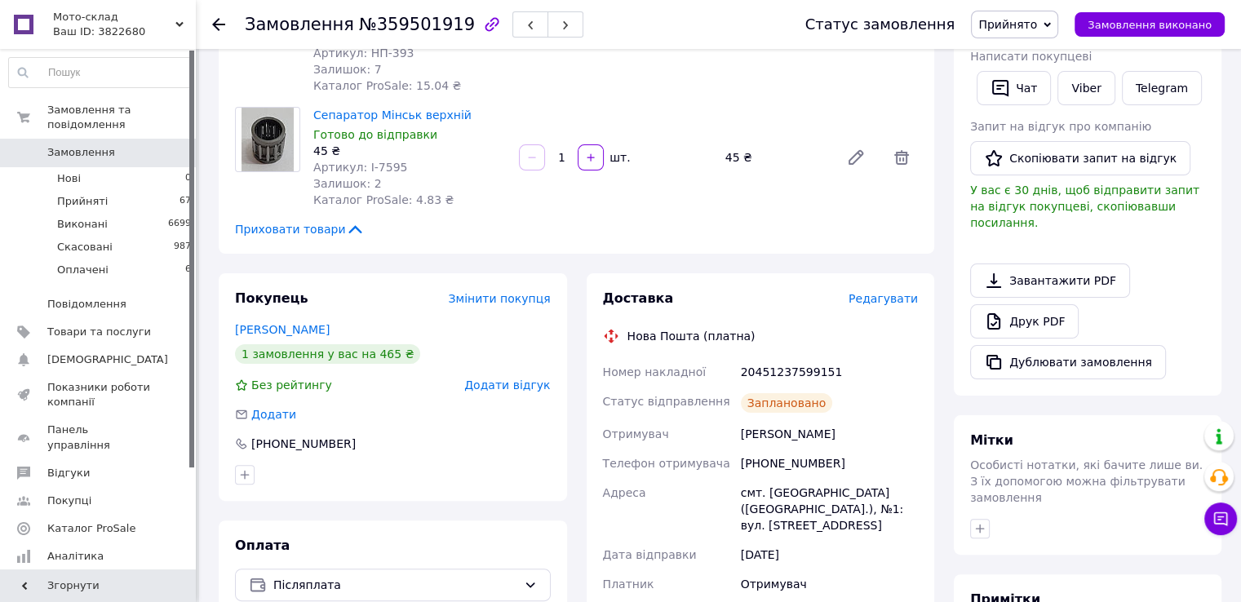
scroll to position [0, 0]
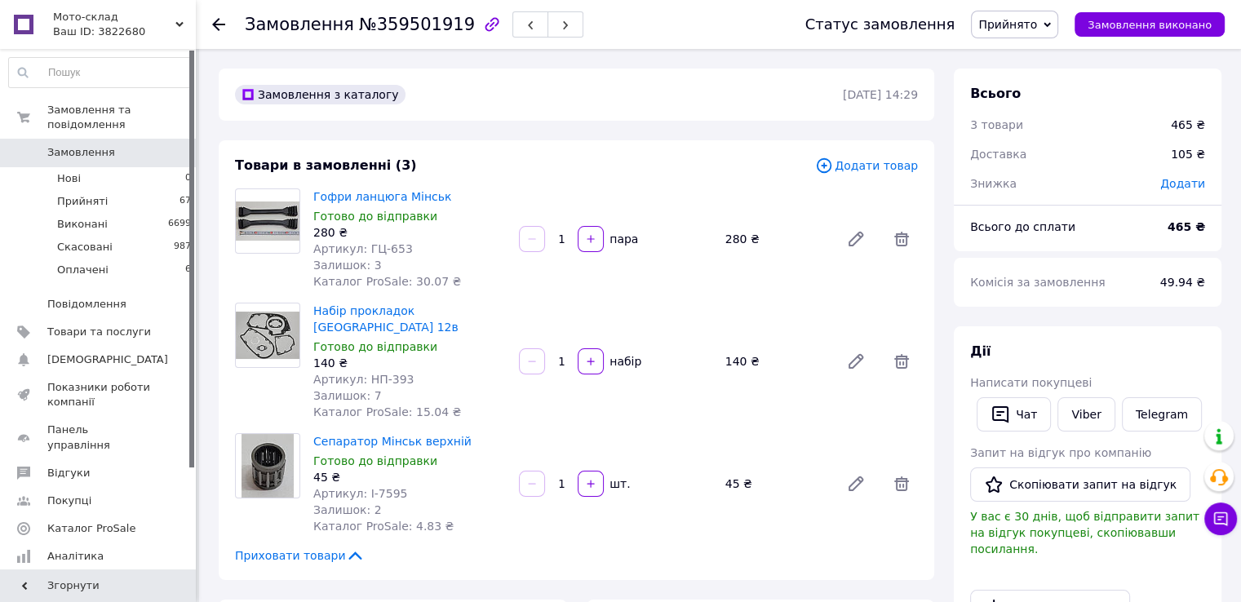
click at [215, 20] on icon at bounding box center [218, 24] width 13 height 13
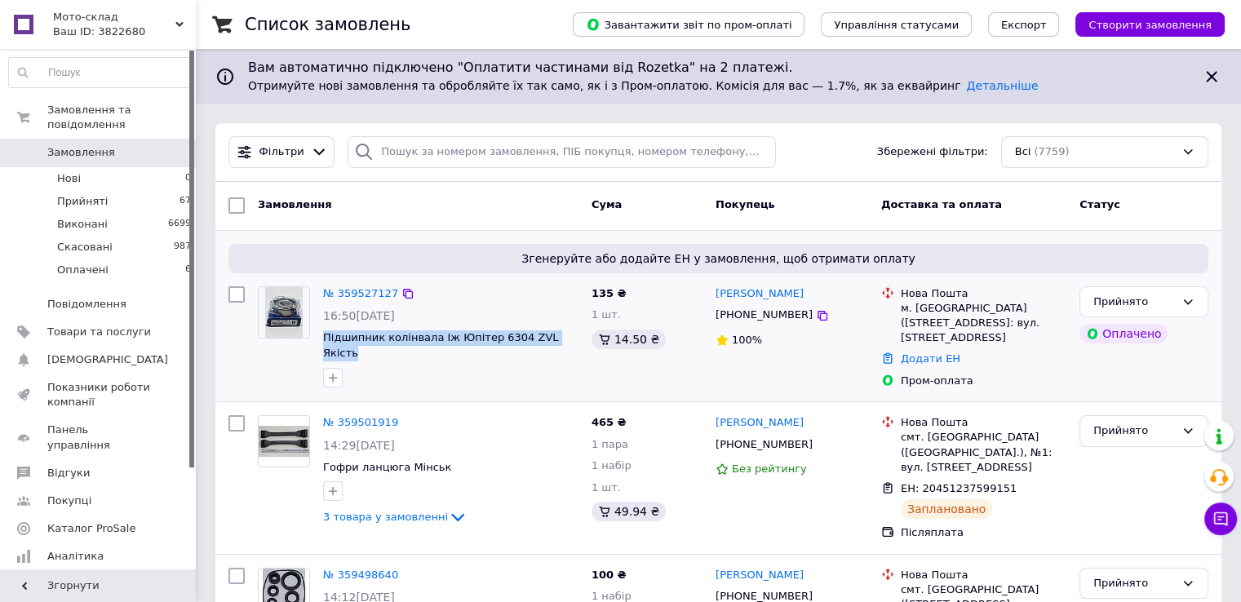
drag, startPoint x: 318, startPoint y: 337, endPoint x: 529, endPoint y: 353, distance: 211.2
click at [529, 353] on div "№ 359527127 16:50[DATE] Підшипник колінвала Іж Юпітер 6304 ZVL Якість" at bounding box center [451, 337] width 268 height 114
copy div "Підшипник колінвала Іж Юпітер 6304 ZVL Якість"
click at [356, 289] on link "№ 359527127" at bounding box center [360, 293] width 75 height 12
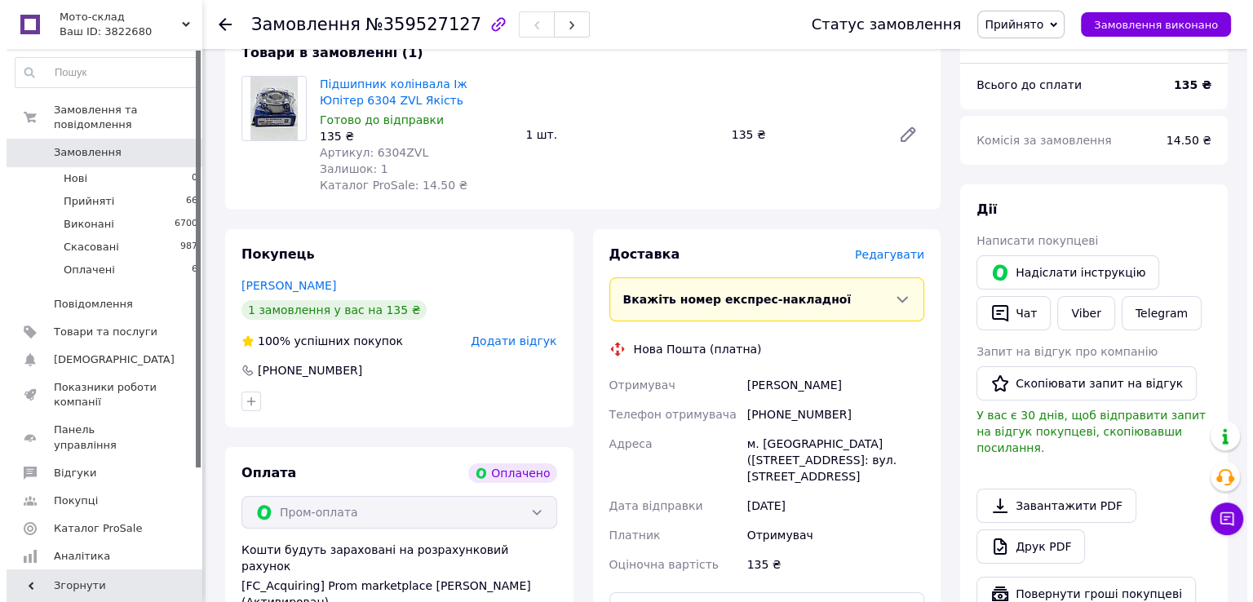
scroll to position [245, 0]
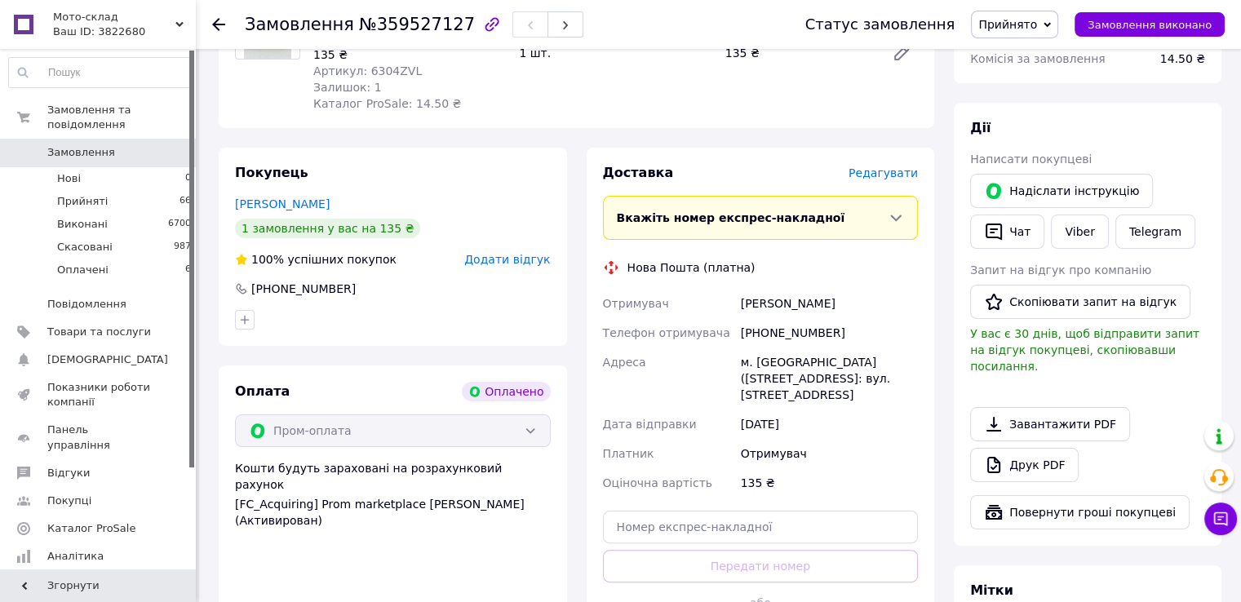
click at [901, 177] on span "Редагувати" at bounding box center [883, 172] width 69 height 13
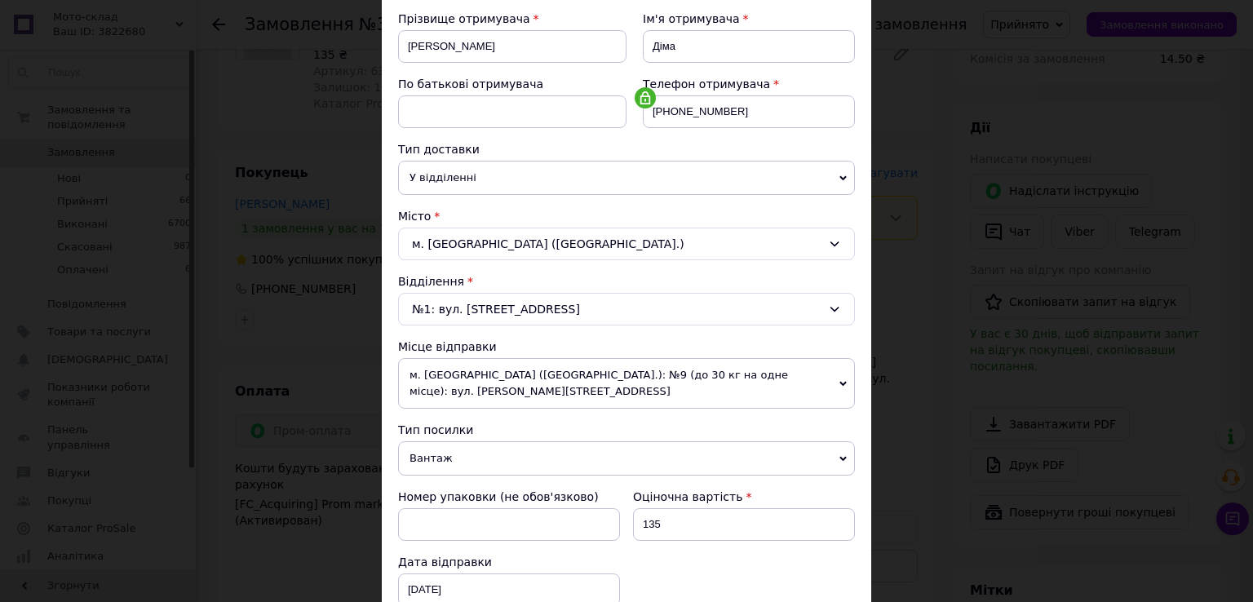
scroll to position [326, 0]
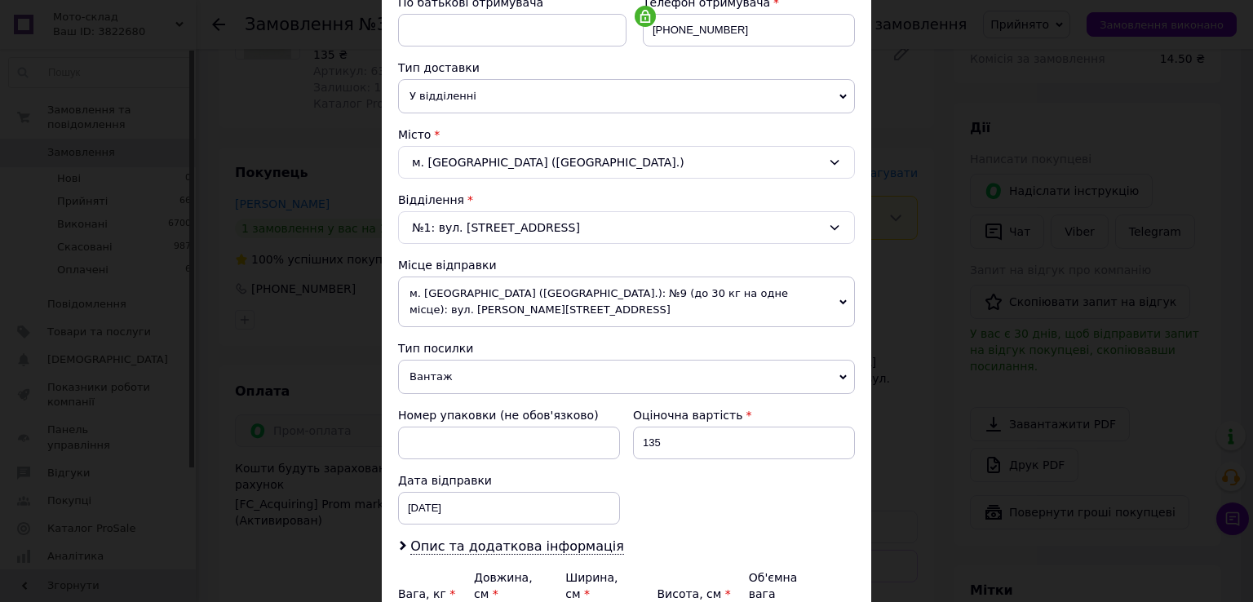
click at [412, 365] on span "Вантаж" at bounding box center [626, 377] width 457 height 34
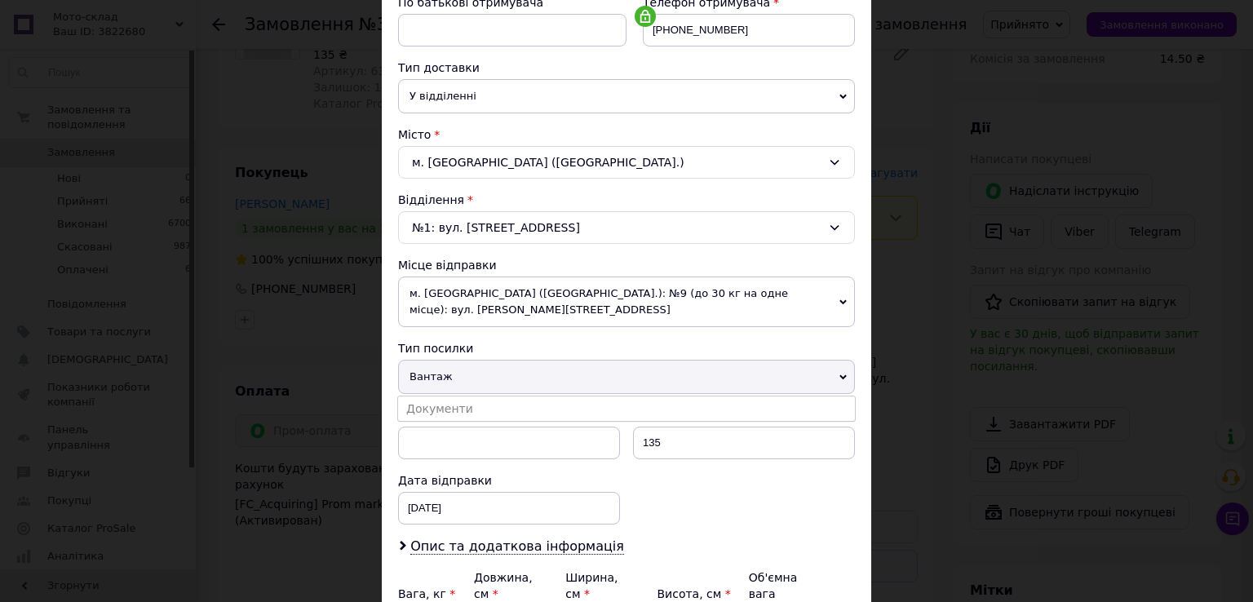
click at [415, 397] on li "Документи" at bounding box center [626, 409] width 457 height 24
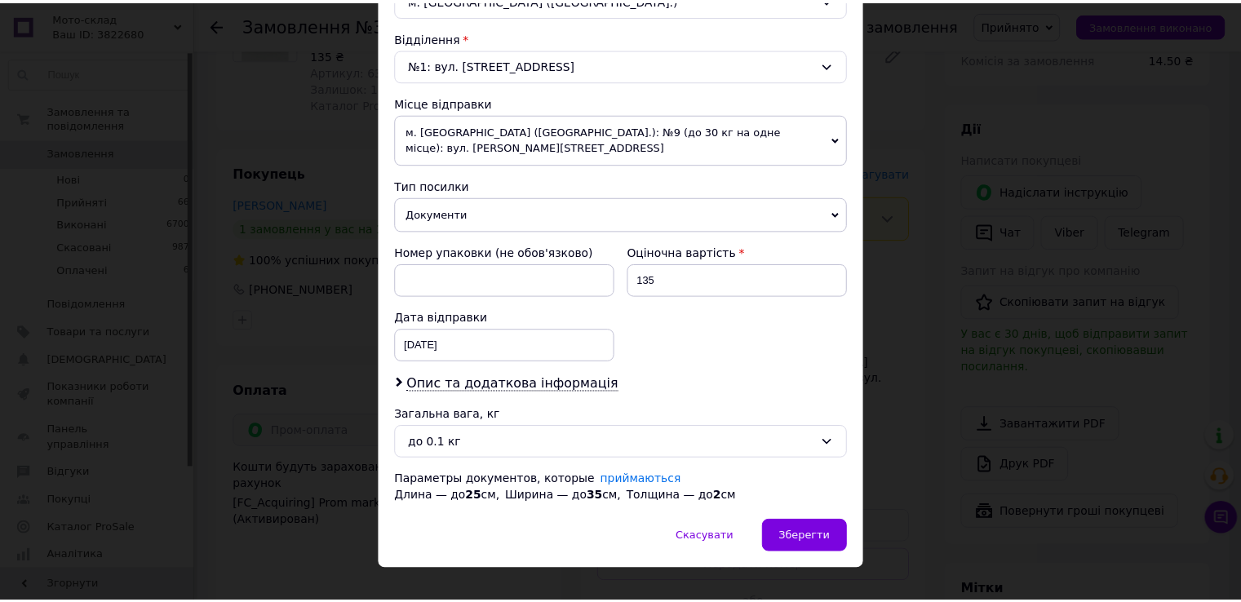
scroll to position [493, 0]
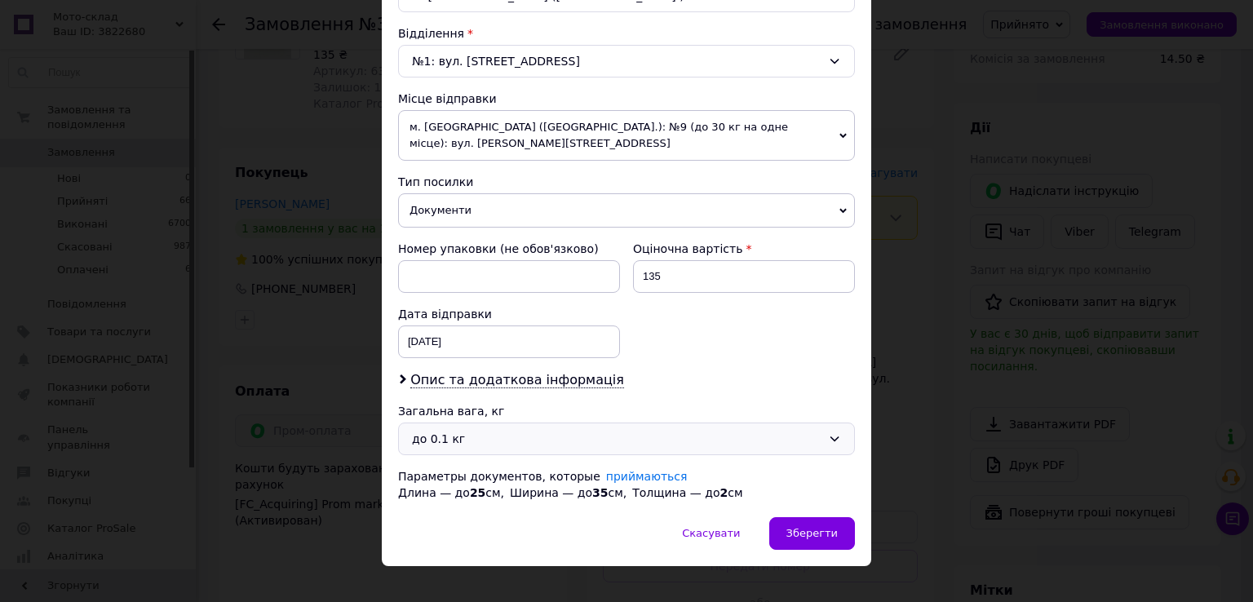
drag, startPoint x: 478, startPoint y: 415, endPoint x: 472, endPoint y: 422, distance: 9.2
click at [478, 430] on div "до 0.1 кг" at bounding box center [617, 439] width 410 height 18
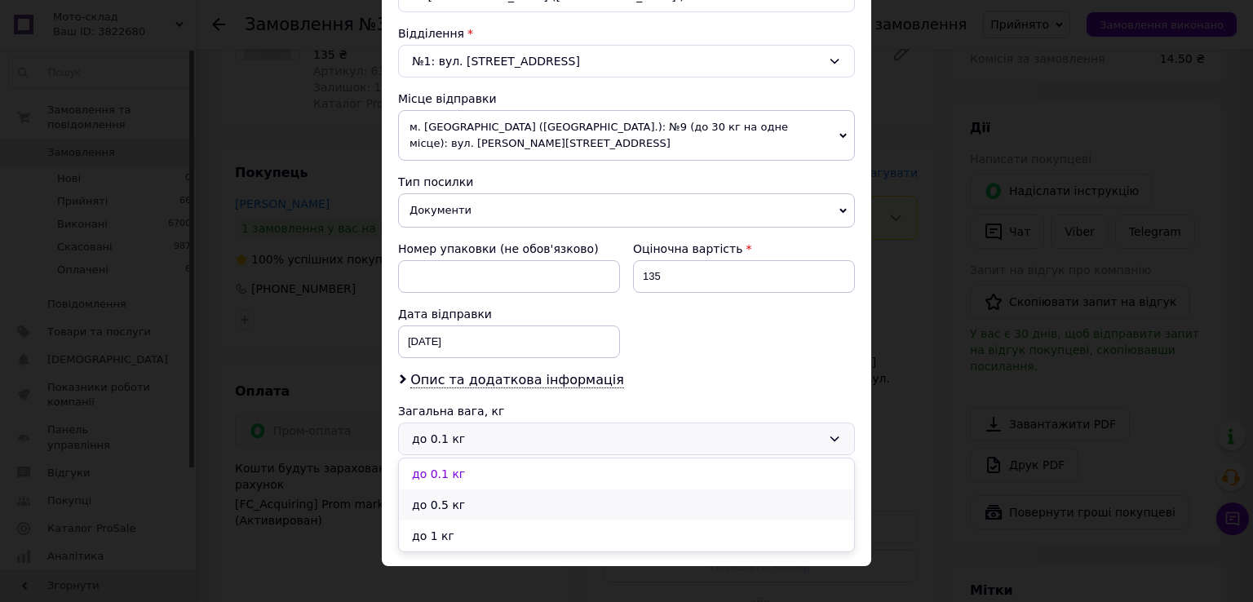
click at [432, 490] on li "до 0.5 кг" at bounding box center [626, 505] width 455 height 31
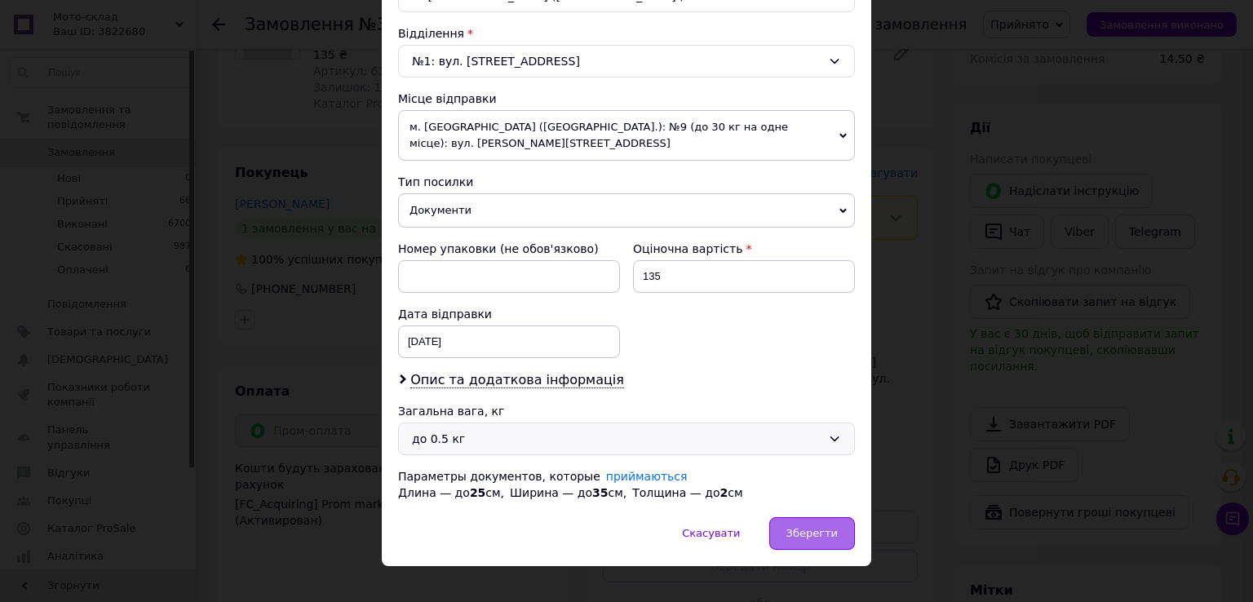
click at [812, 527] on span "Зберегти" at bounding box center [812, 533] width 51 height 12
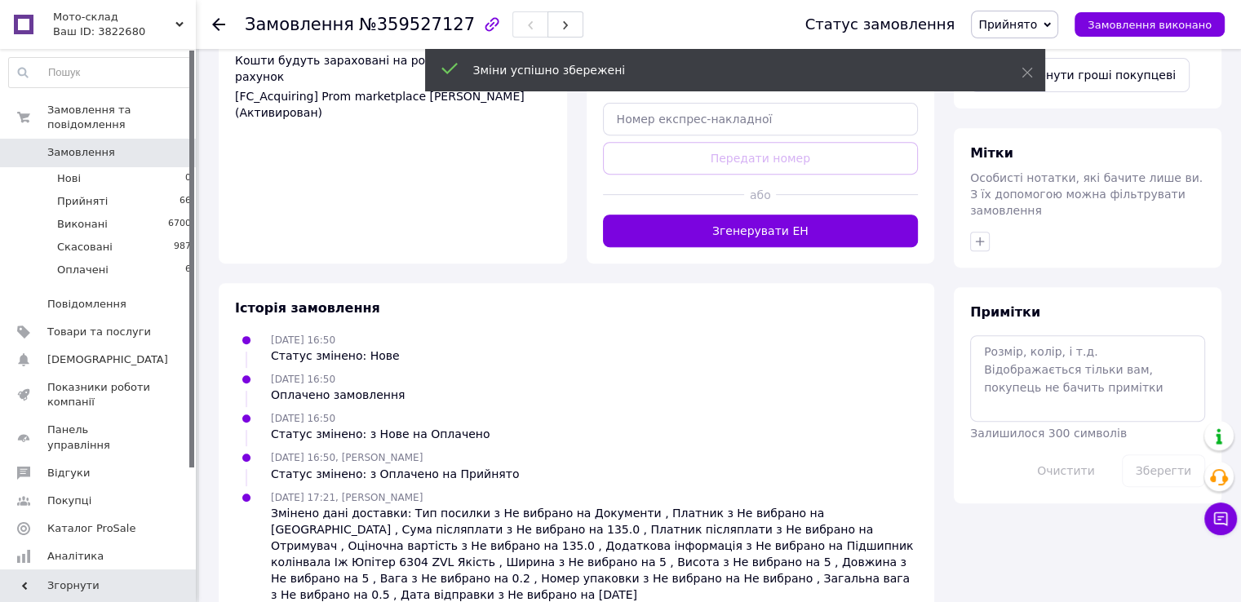
scroll to position [657, 0]
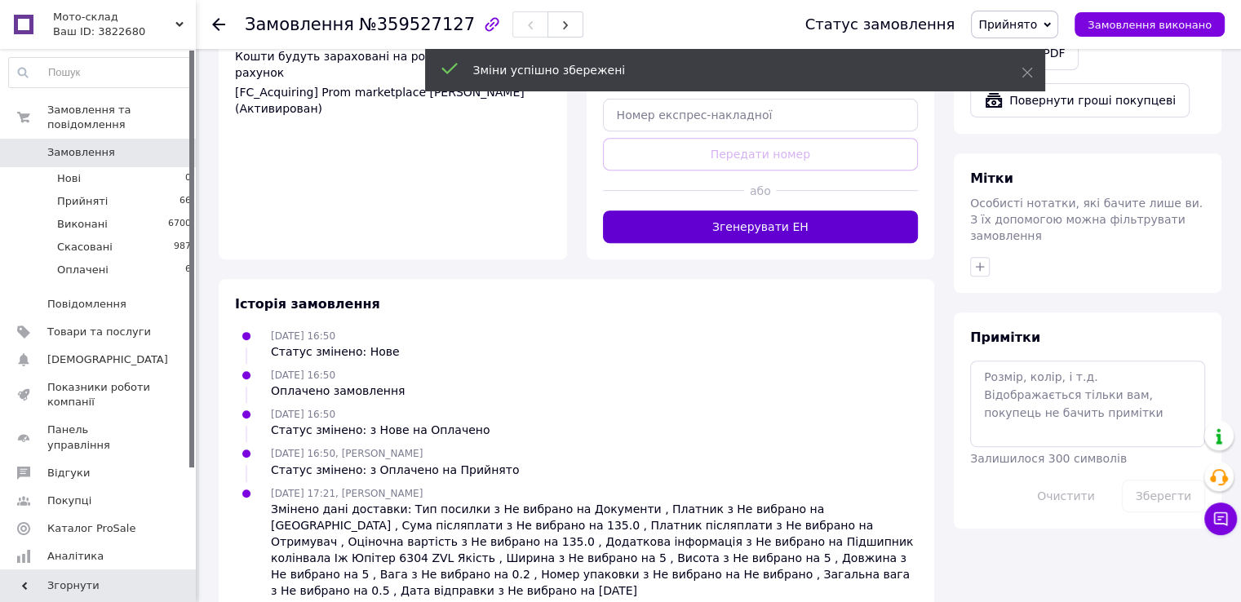
click at [708, 211] on button "Згенерувати ЕН" at bounding box center [761, 227] width 316 height 33
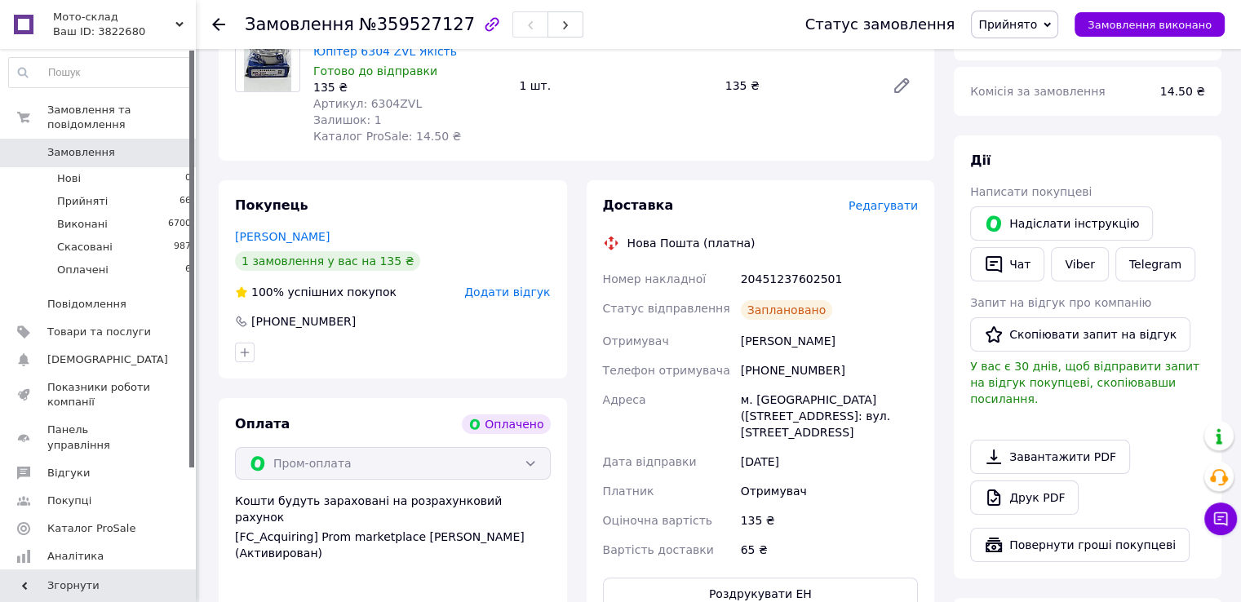
scroll to position [0, 0]
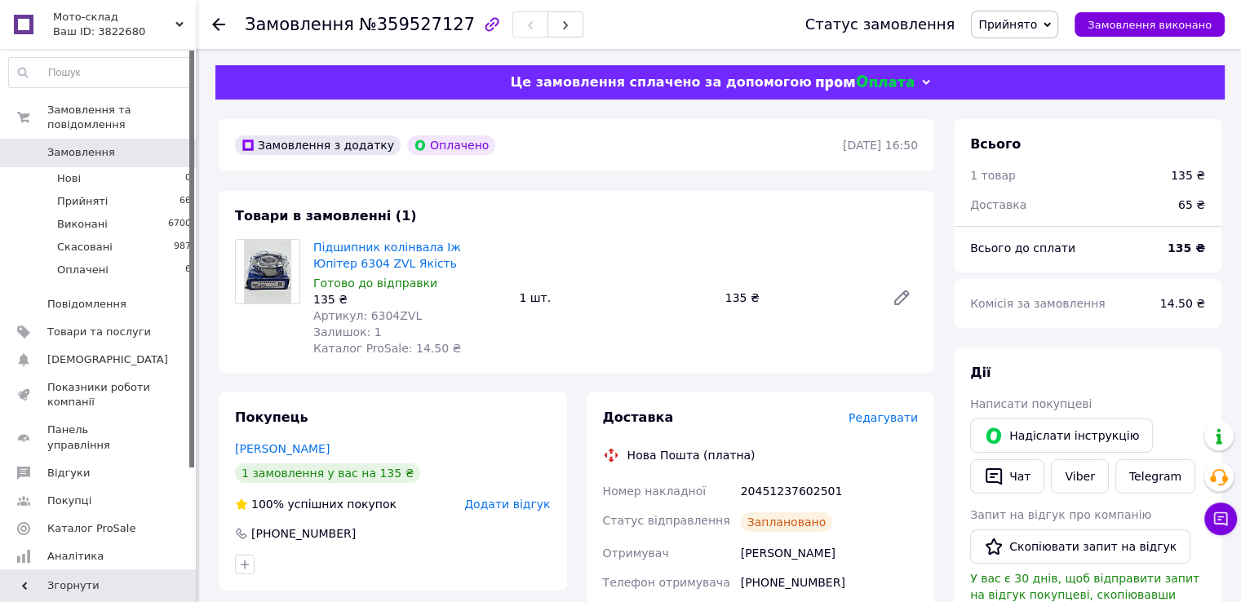
click at [218, 22] on icon at bounding box center [218, 24] width 13 height 13
